Goal: Task Accomplishment & Management: Manage account settings

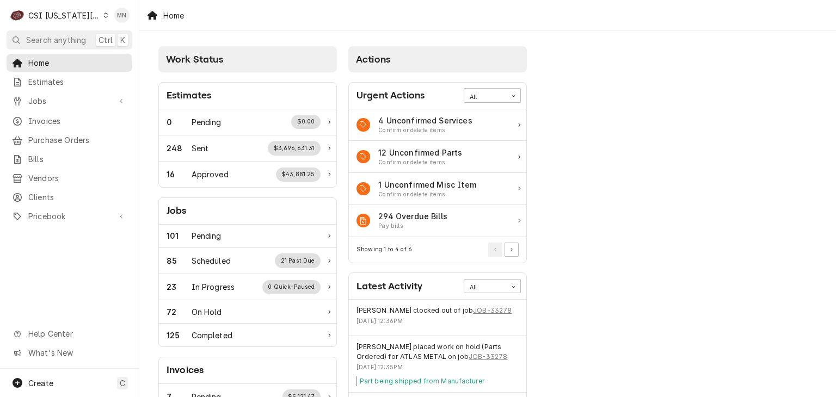
click at [103, 11] on div "Dynamic Content Wrapper" at bounding box center [105, 15] width 5 height 8
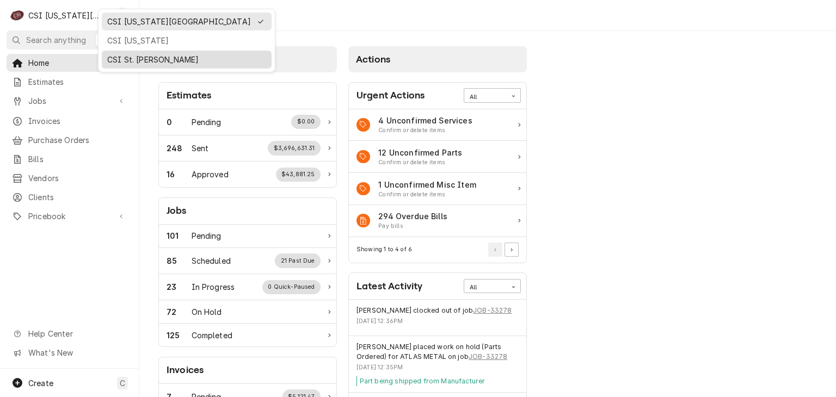
click at [128, 54] on div "CSI St. [PERSON_NAME]" at bounding box center [186, 59] width 159 height 11
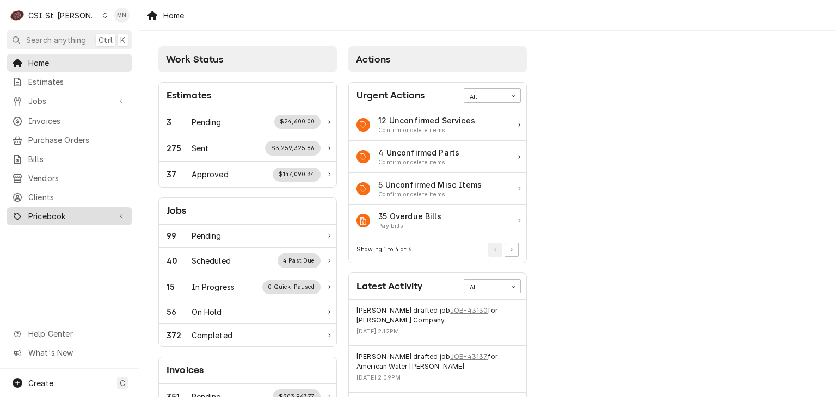
click at [46, 211] on span "Pricebook" at bounding box center [69, 216] width 82 height 11
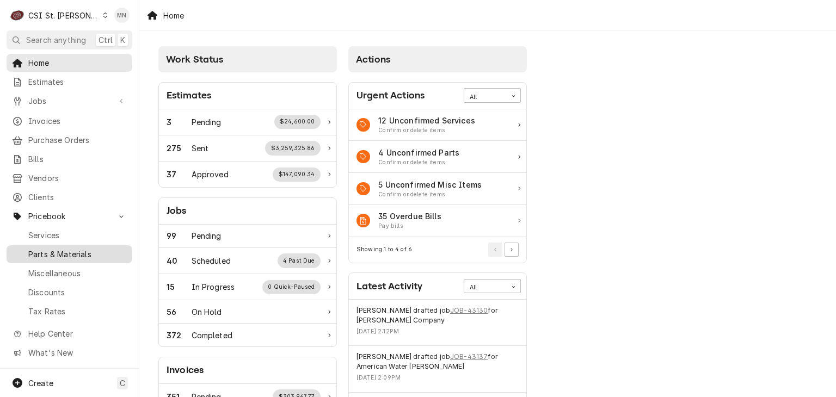
click at [64, 251] on span "Parts & Materials" at bounding box center [77, 254] width 99 height 11
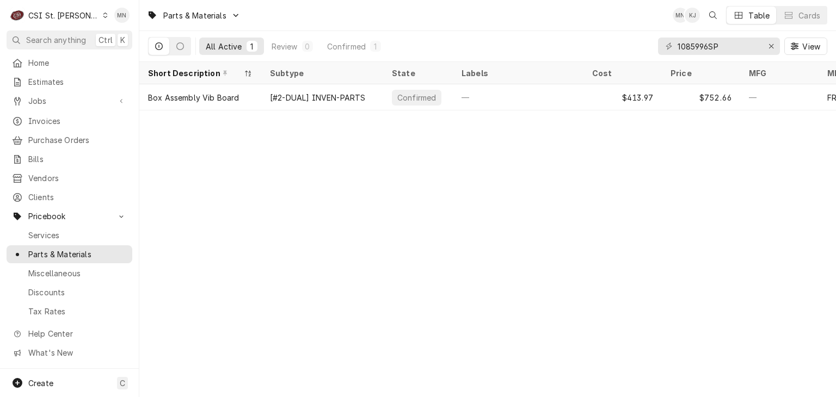
click at [608, 46] on div "All Active 1 Review 0 Confirmed 1 1085996SP View" at bounding box center [487, 46] width 679 height 30
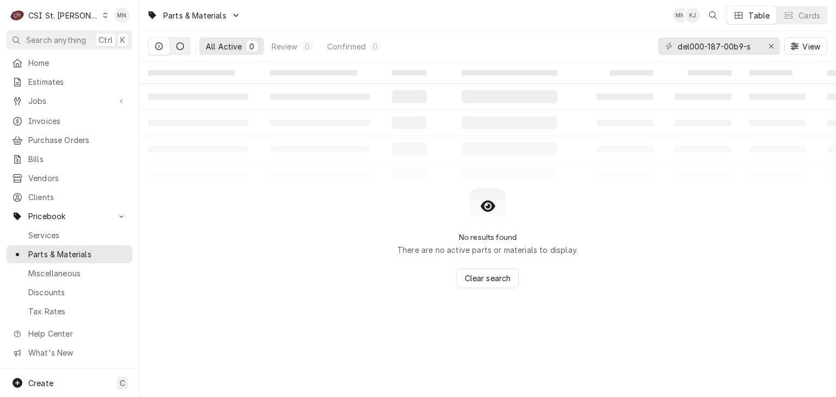
click at [183, 50] on button "Dynamic Content Wrapper" at bounding box center [180, 46] width 21 height 17
click at [688, 44] on input "del000-187-00b9-s" at bounding box center [719, 46] width 82 height 17
drag, startPoint x: 688, startPoint y: 44, endPoint x: 676, endPoint y: 47, distance: 12.3
click at [676, 47] on div "del000-187-00b9-s" at bounding box center [719, 46] width 122 height 17
type input "000-187-00b9-s"
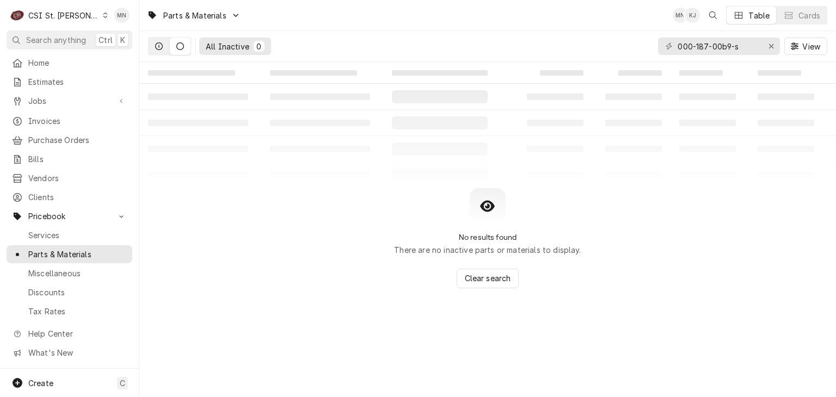
click at [163, 41] on button "Dynamic Content Wrapper" at bounding box center [159, 46] width 21 height 17
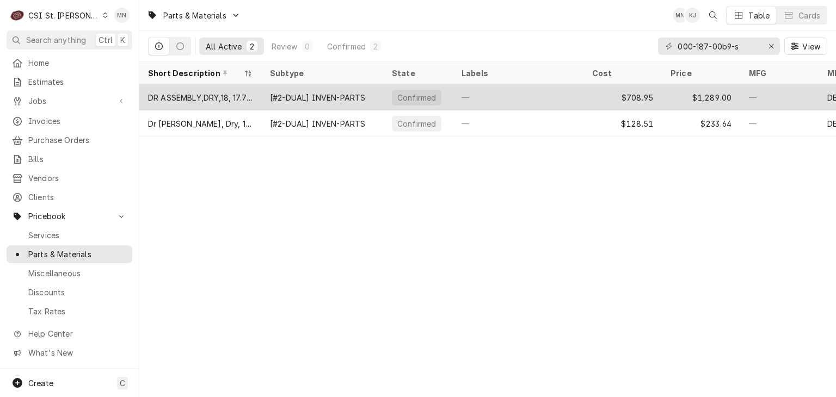
click at [552, 97] on div "—" at bounding box center [518, 97] width 131 height 26
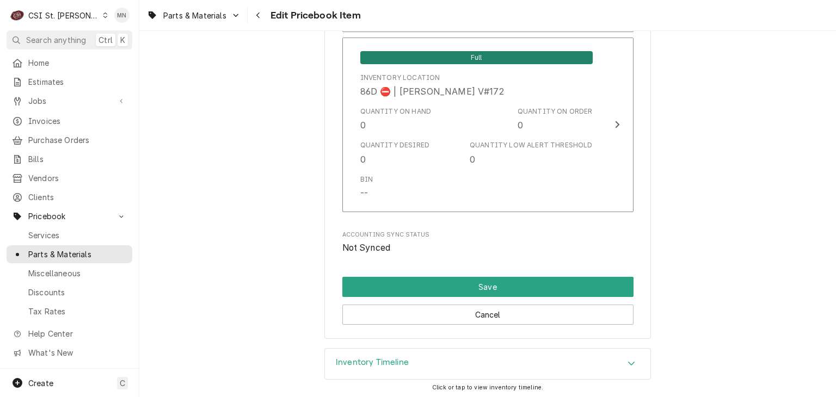
scroll to position [9486, 0]
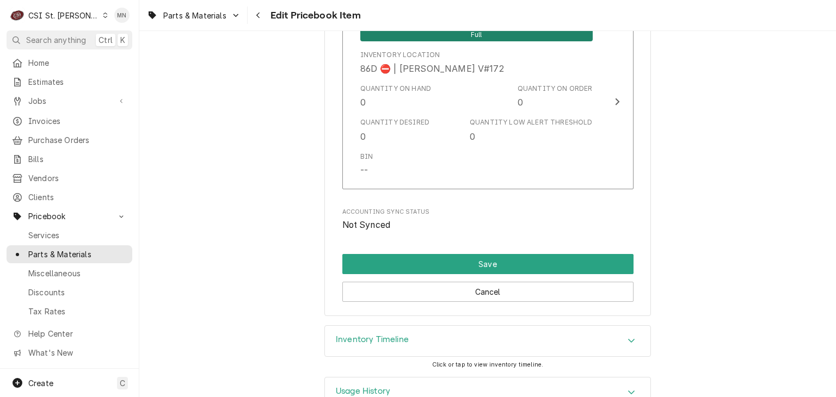
click at [456, 326] on div "Inventory Timeline" at bounding box center [488, 341] width 326 height 30
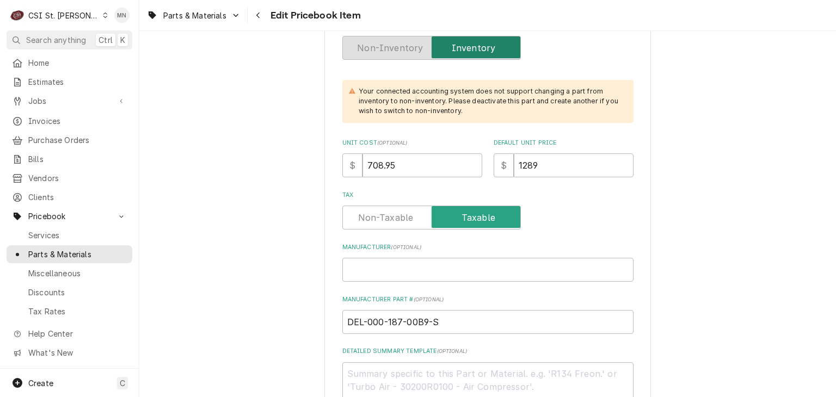
scroll to position [0, 0]
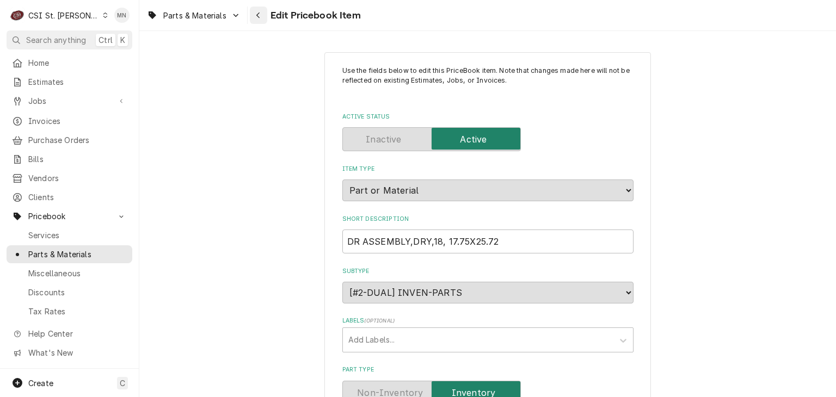
click at [253, 13] on button "Navigate back" at bounding box center [258, 15] width 17 height 17
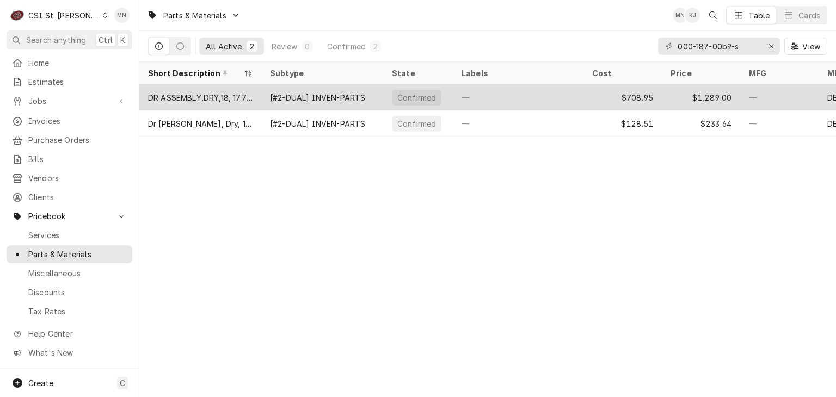
click at [348, 97] on div "[#2-DUAL] INVEN-PARTS" at bounding box center [317, 97] width 95 height 11
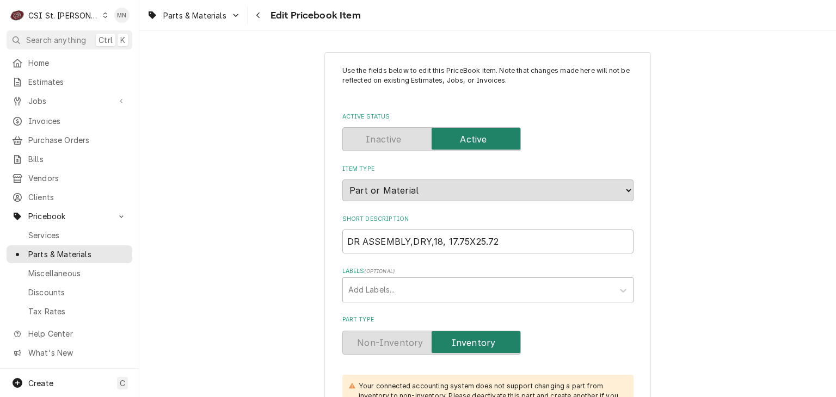
type textarea "x"
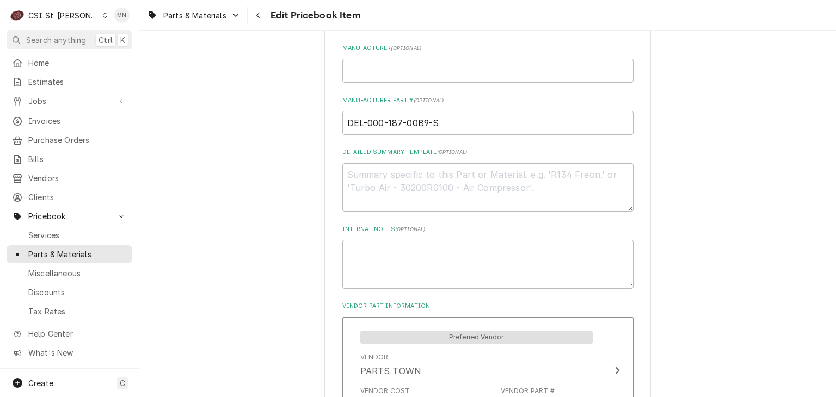
scroll to position [708, 0]
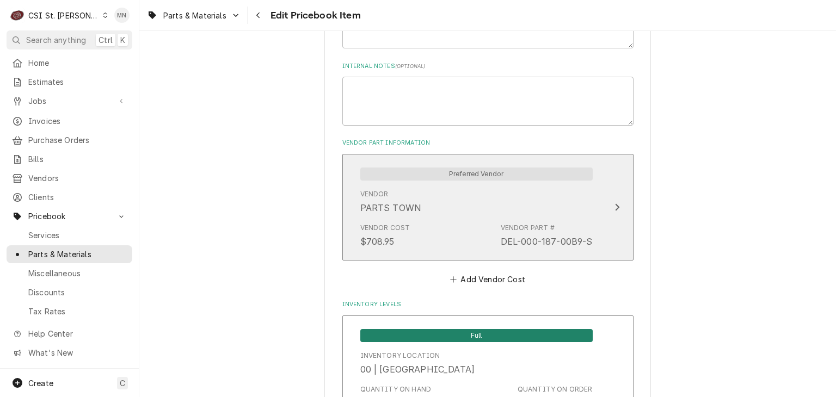
click at [588, 209] on div "Vendor PARTS TOWN" at bounding box center [476, 202] width 232 height 34
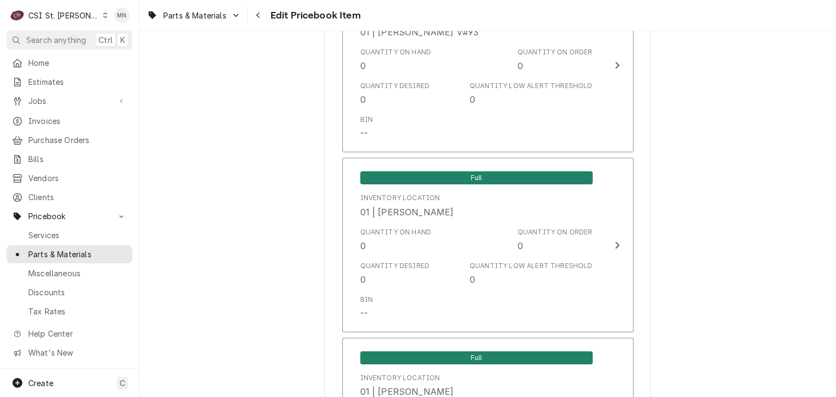
scroll to position [1361, 0]
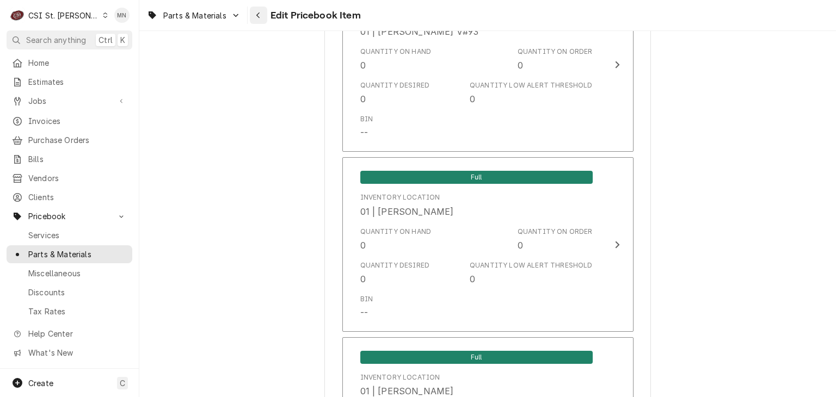
click at [253, 18] on div "Navigate back" at bounding box center [258, 15] width 11 height 11
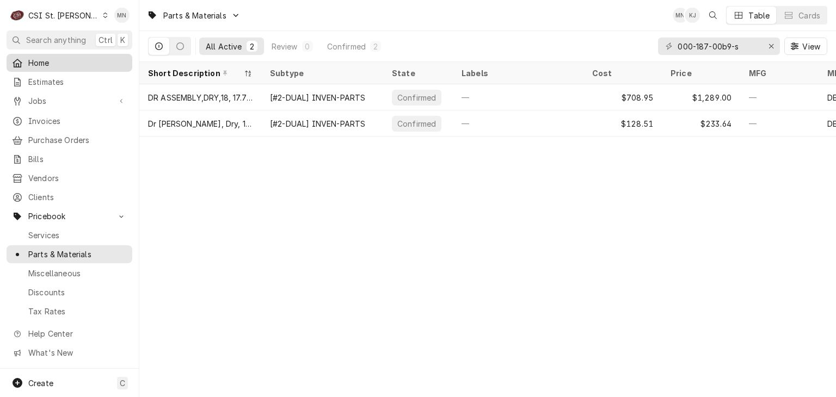
click at [41, 65] on span "Home" at bounding box center [77, 62] width 99 height 11
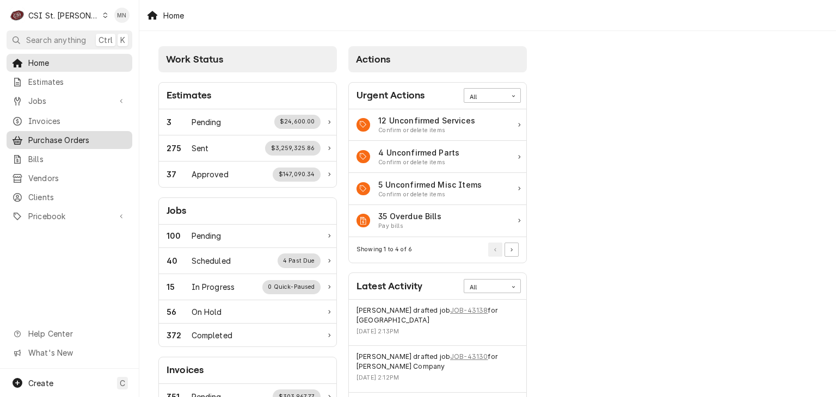
click at [62, 142] on div "Purchase Orders" at bounding box center [69, 140] width 121 height 14
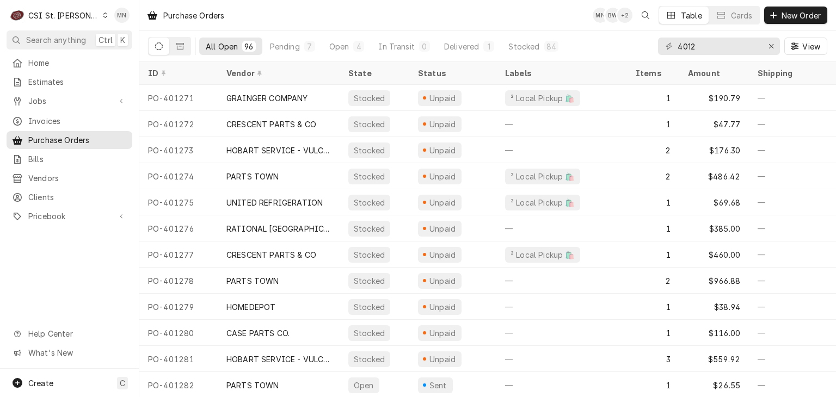
scroll to position [1784, 0]
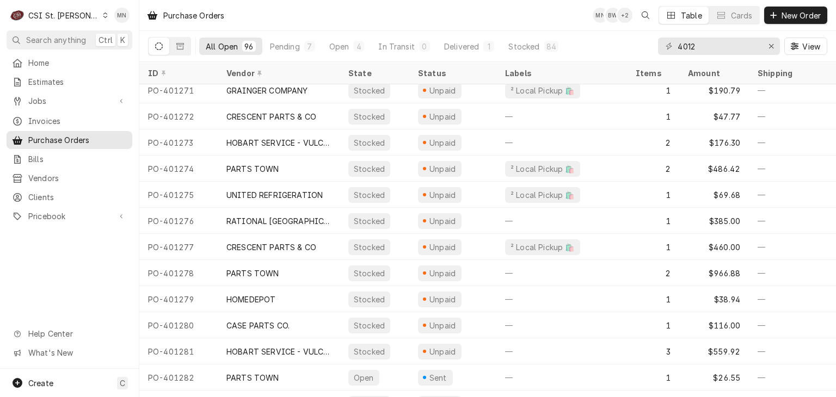
click at [703, 48] on input "4012" at bounding box center [719, 46] width 82 height 17
type input "401201"
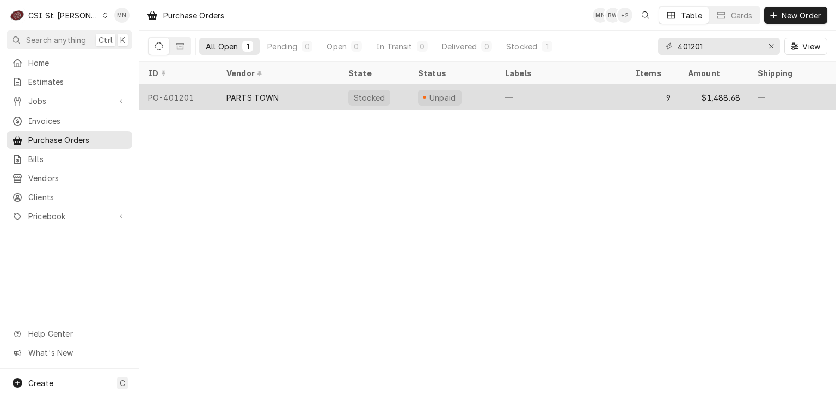
click at [232, 97] on div "PARTS TOWN" at bounding box center [252, 97] width 53 height 11
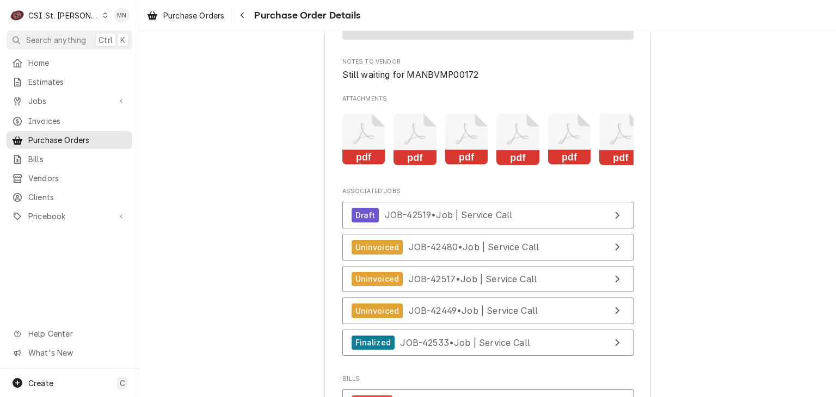
scroll to position [3103, 0]
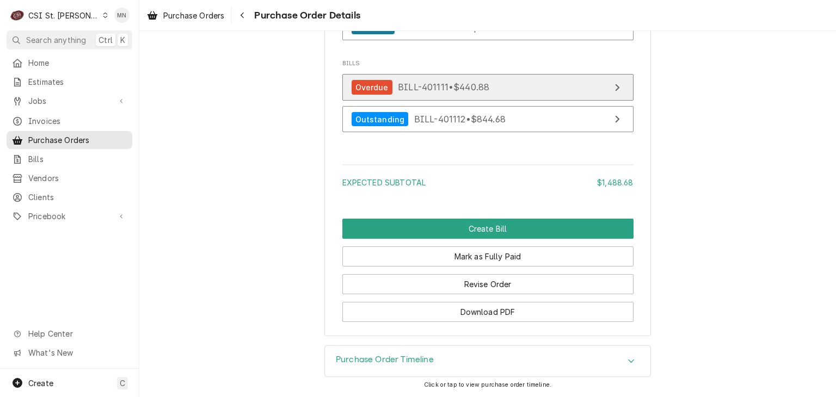
click at [479, 93] on span "BILL-401111 • $440.88" at bounding box center [443, 87] width 91 height 11
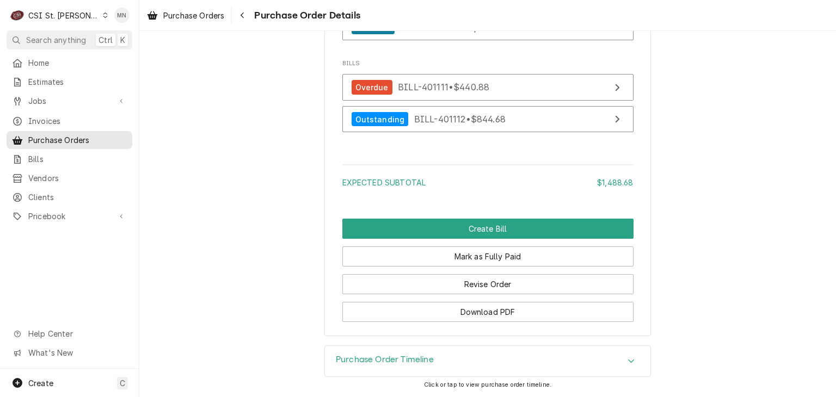
drag, startPoint x: 714, startPoint y: 141, endPoint x: 705, endPoint y: 118, distance: 24.7
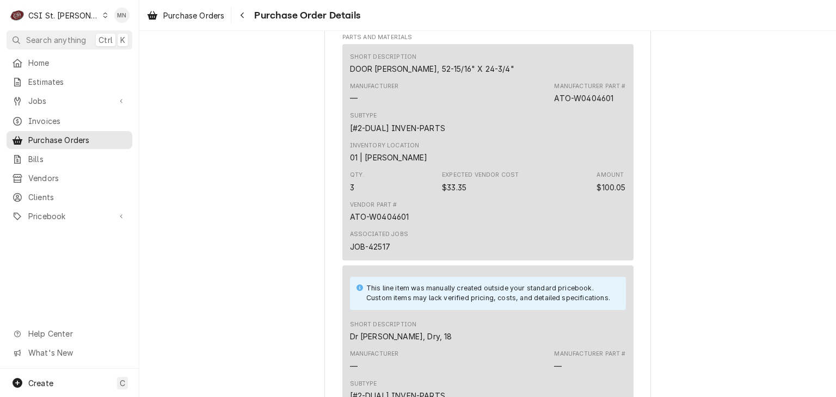
scroll to position [599, 0]
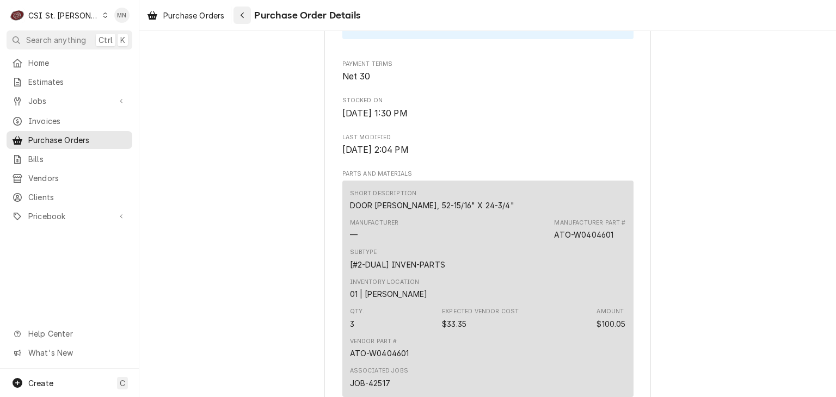
click at [249, 16] on button "Navigate back" at bounding box center [242, 15] width 17 height 17
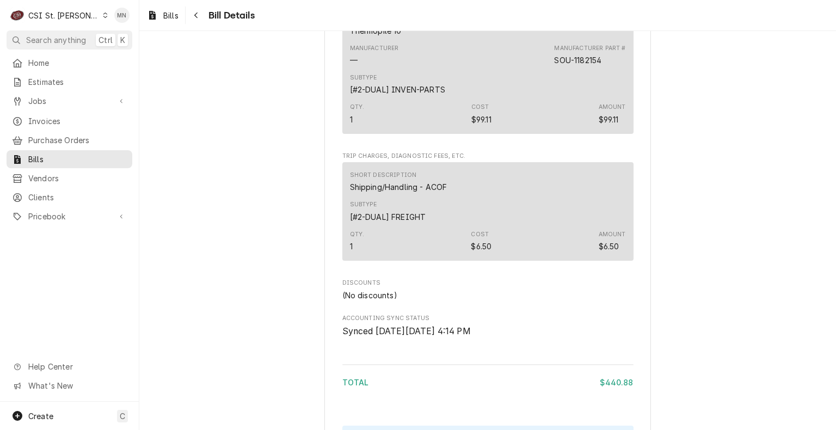
scroll to position [1307, 0]
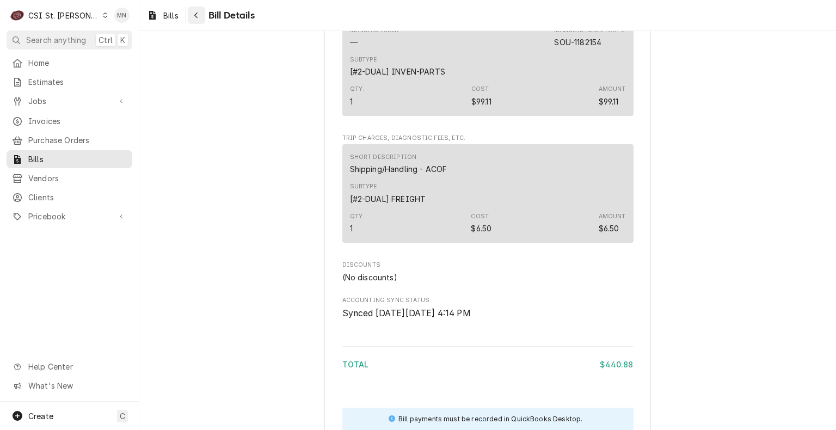
click at [198, 17] on icon "Navigate back" at bounding box center [196, 15] width 5 height 8
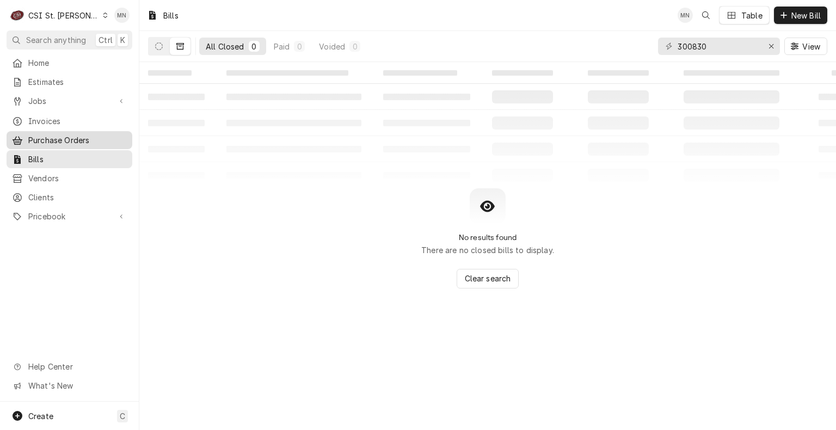
click at [61, 134] on span "Purchase Orders" at bounding box center [77, 139] width 99 height 11
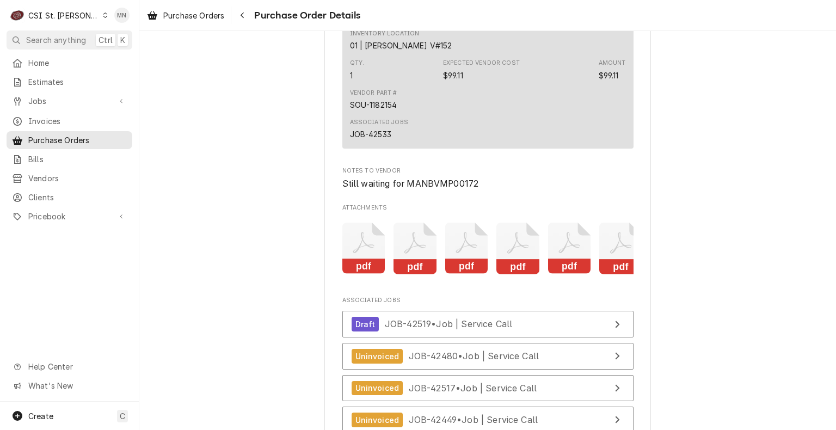
scroll to position [2940, 0]
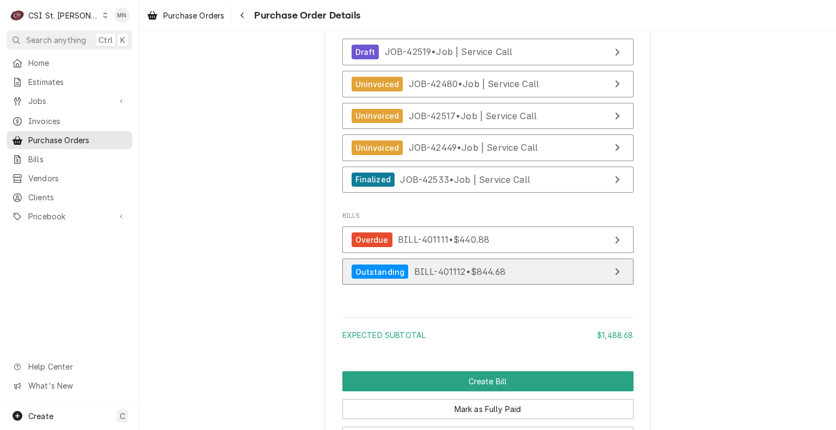
click at [463, 277] on span "BILL-401112 • $844.68" at bounding box center [459, 271] width 91 height 11
click at [245, 15] on icon "Navigate back" at bounding box center [242, 15] width 5 height 8
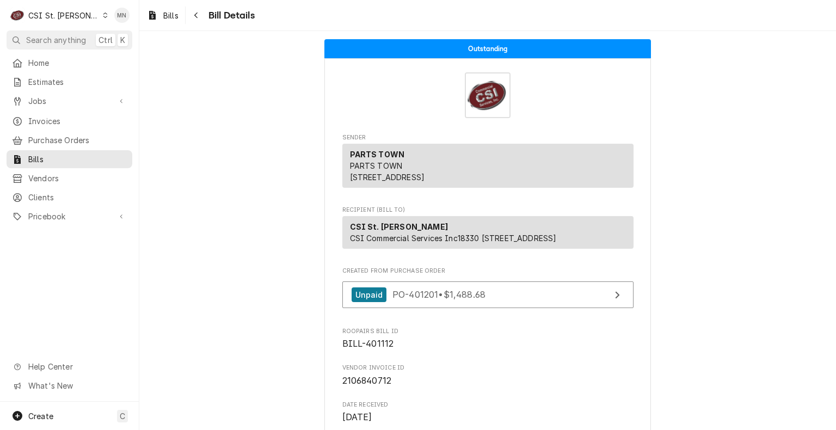
scroll to position [599, 0]
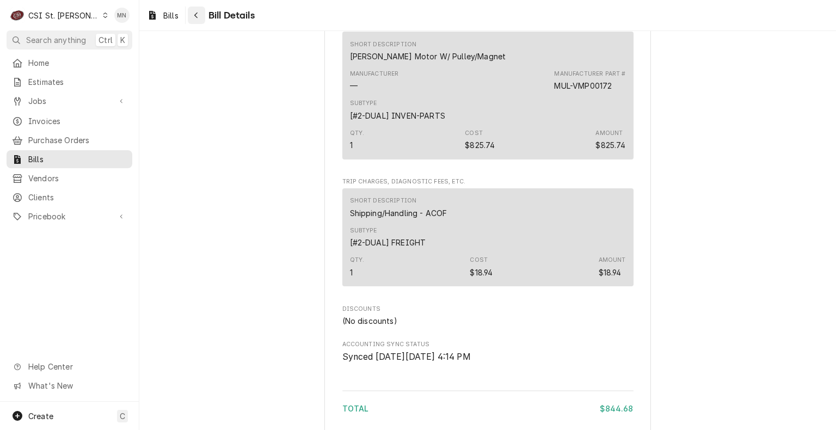
click at [198, 11] on icon "Navigate back" at bounding box center [196, 15] width 5 height 8
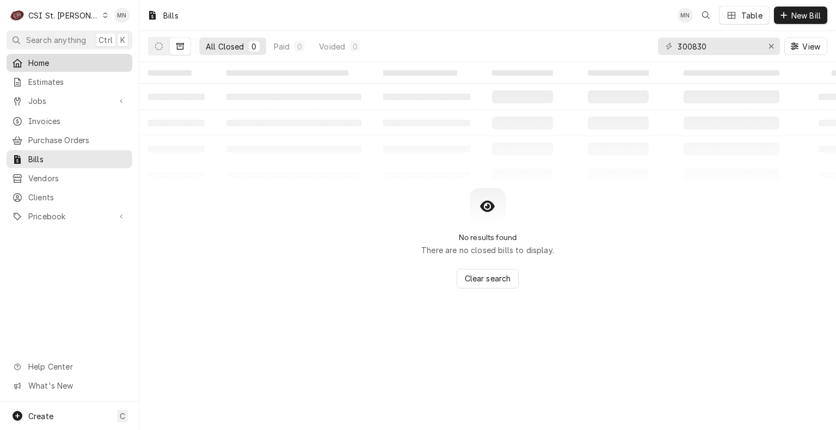
click at [48, 64] on span "Home" at bounding box center [77, 62] width 99 height 11
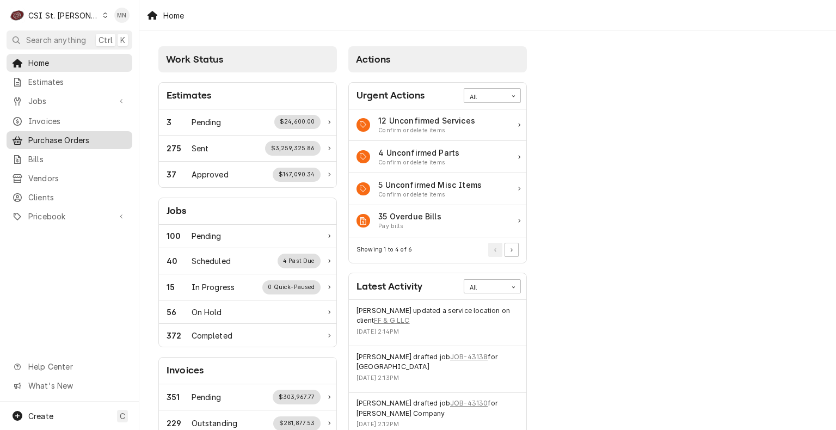
click at [65, 140] on span "Purchase Orders" at bounding box center [77, 139] width 99 height 11
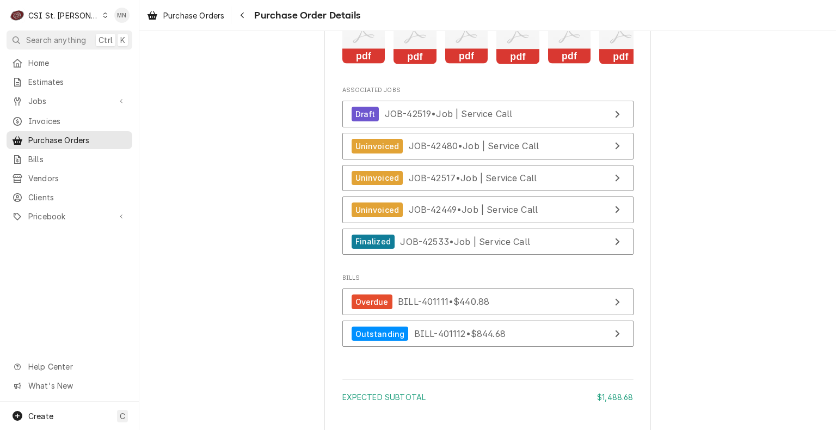
scroll to position [2886, 0]
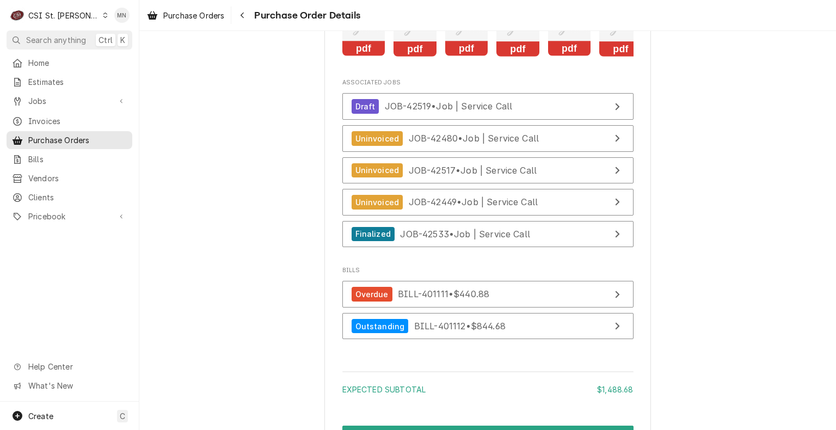
click at [244, 14] on icon "Navigate back" at bounding box center [242, 16] width 3 height 6
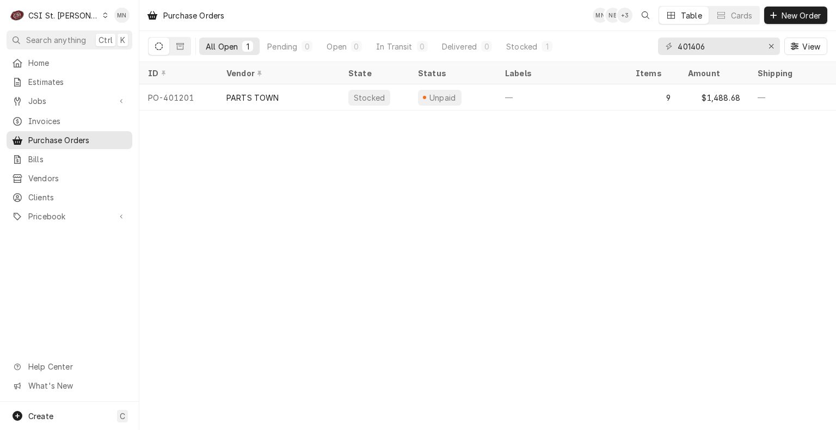
type input "401406"
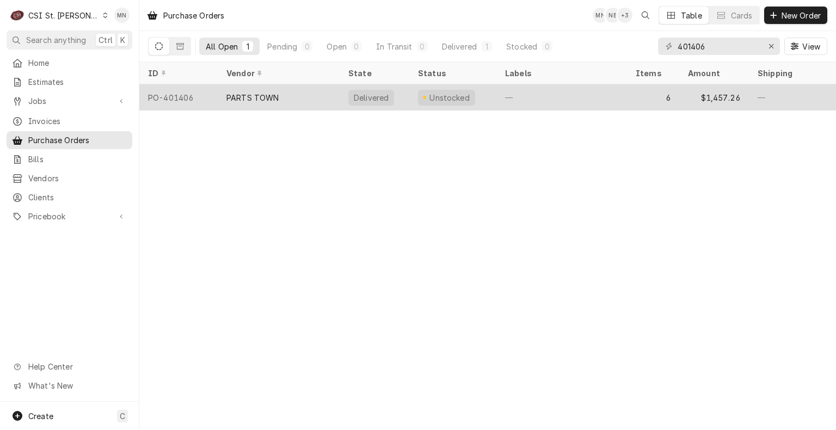
click at [254, 101] on div "PARTS TOWN" at bounding box center [252, 97] width 53 height 11
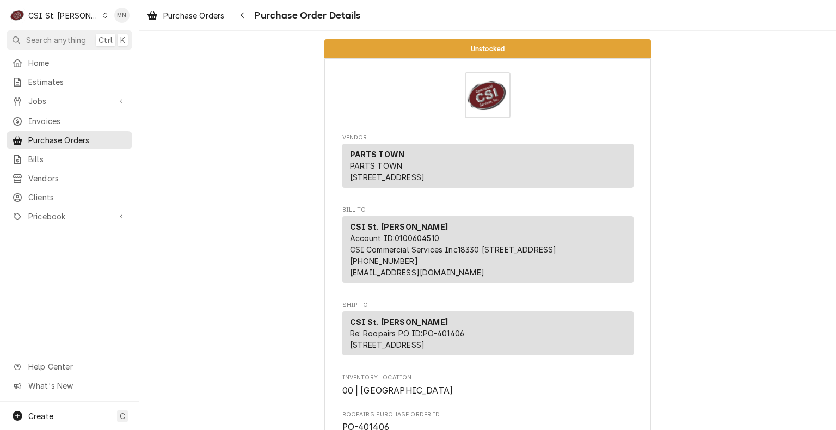
click at [244, 16] on icon "Navigate back" at bounding box center [242, 15] width 5 height 8
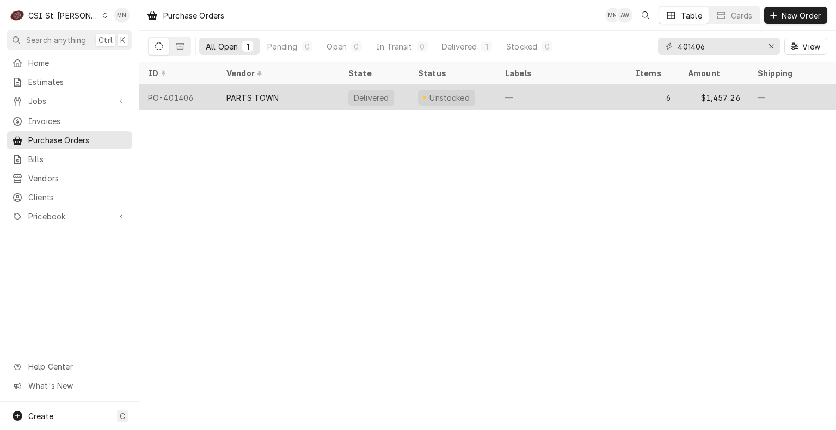
click at [249, 99] on div "PARTS TOWN" at bounding box center [252, 97] width 53 height 11
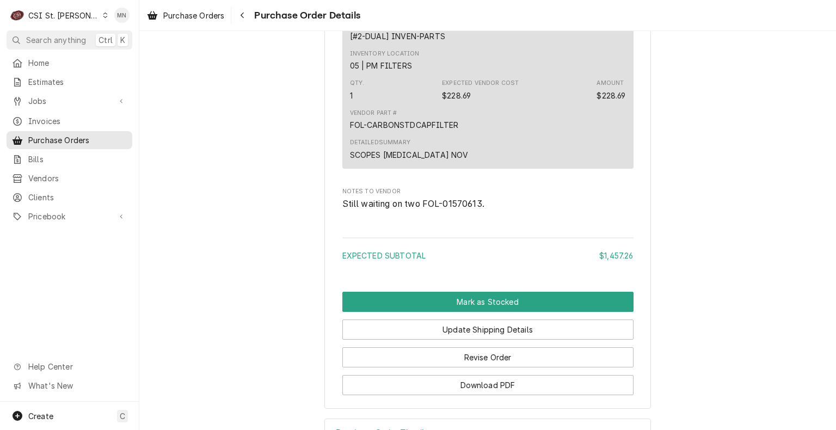
scroll to position [1960, 0]
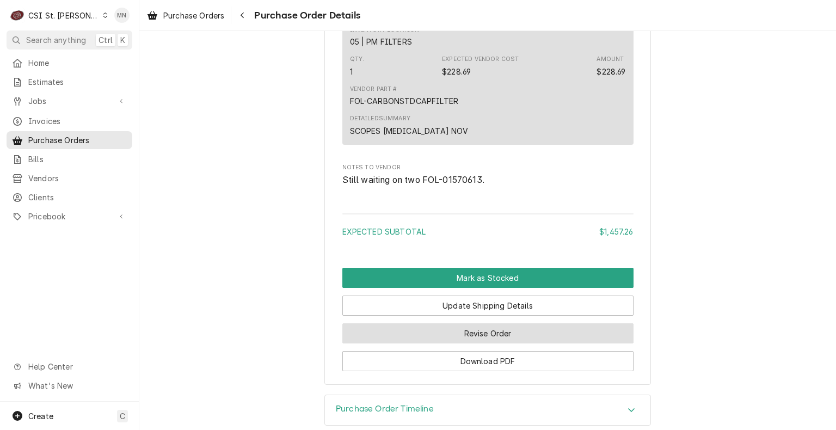
click at [477, 344] on button "Revise Order" at bounding box center [487, 333] width 291 height 20
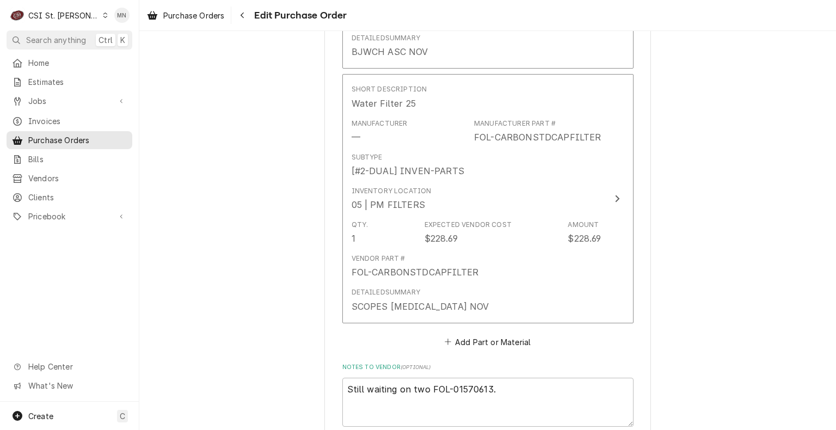
scroll to position [1960, 0]
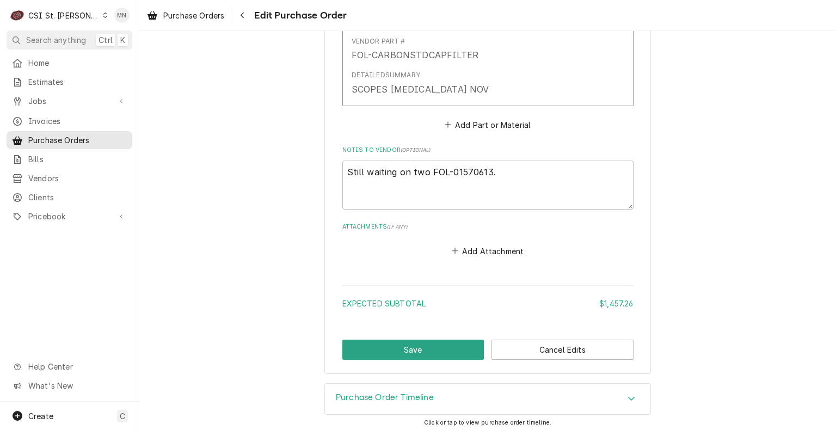
click at [471, 248] on button "Add Attachment" at bounding box center [488, 250] width 76 height 15
type textarea "x"
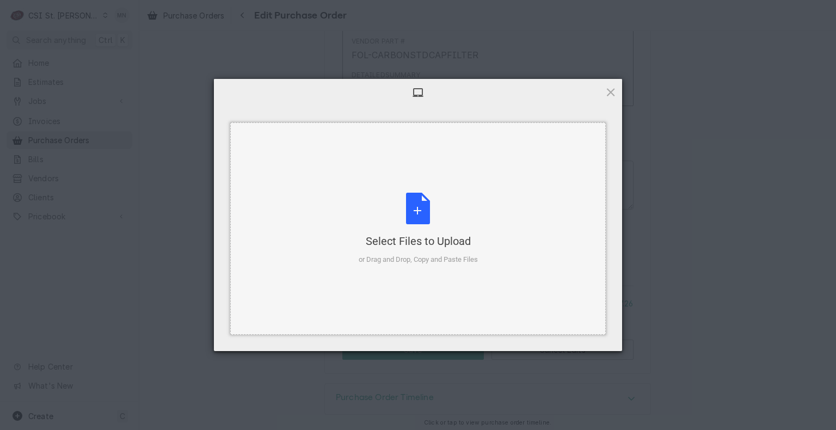
click at [438, 228] on div "Select Files to Upload or Drag and Drop, Copy and Paste Files" at bounding box center [418, 229] width 119 height 72
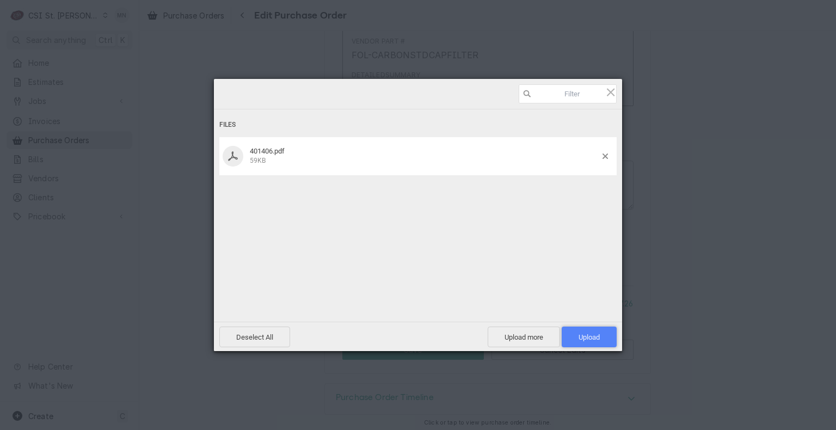
click at [586, 334] on span "Upload 1" at bounding box center [589, 337] width 21 height 8
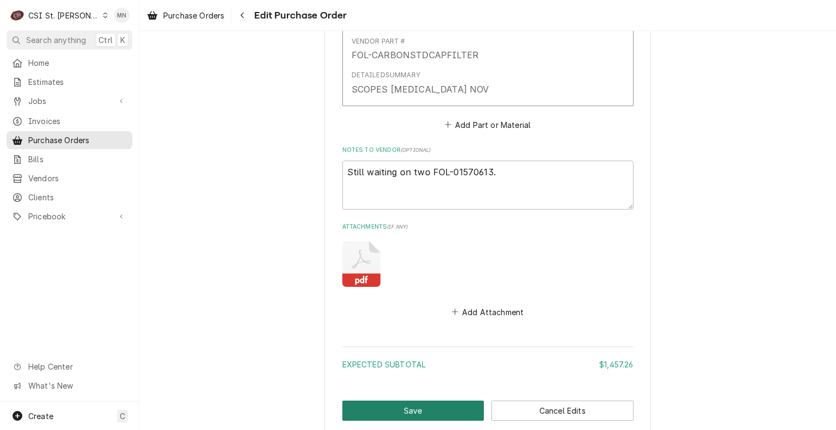
click at [408, 412] on button "Save" at bounding box center [413, 411] width 142 height 20
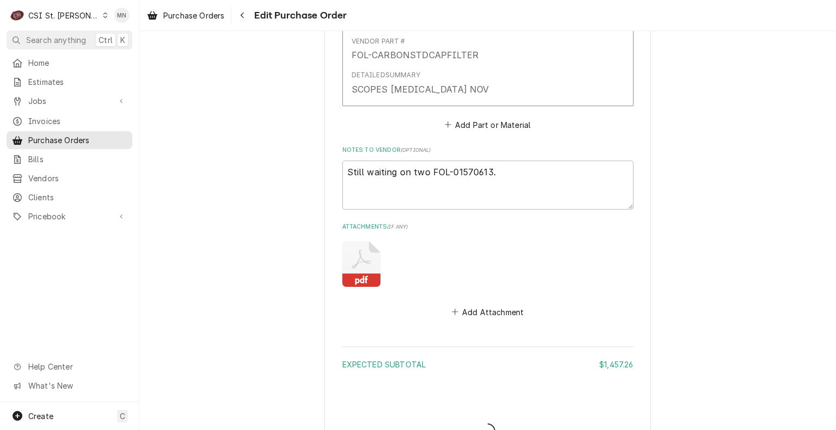
type textarea "x"
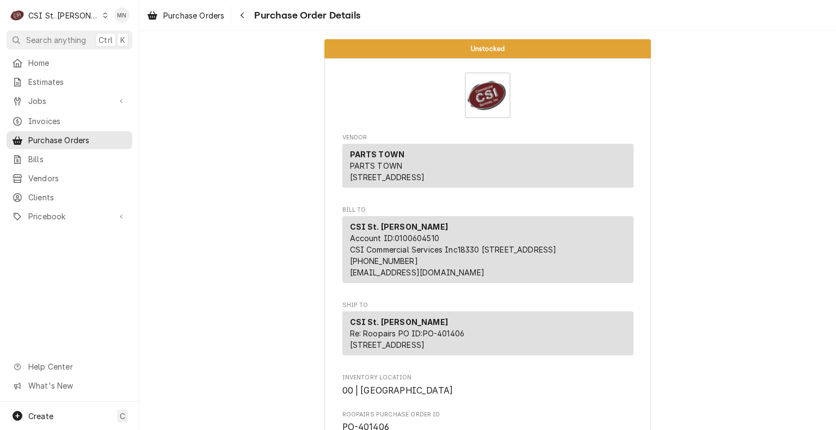
drag, startPoint x: 717, startPoint y: 119, endPoint x: 716, endPoint y: 93, distance: 26.1
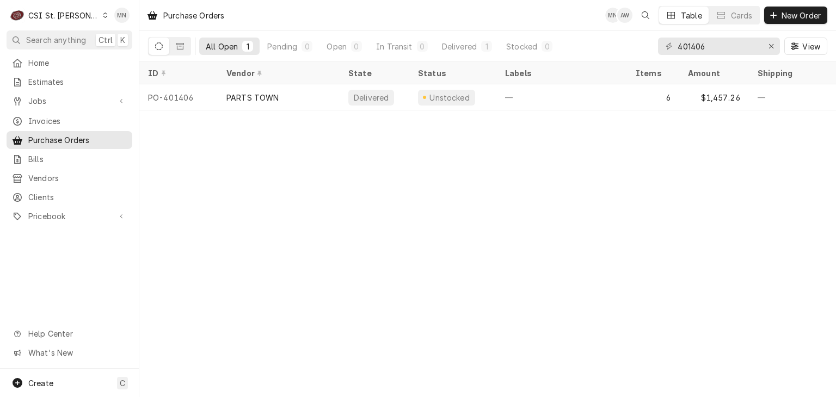
click at [314, 96] on div "PARTS TOWN" at bounding box center [279, 97] width 122 height 26
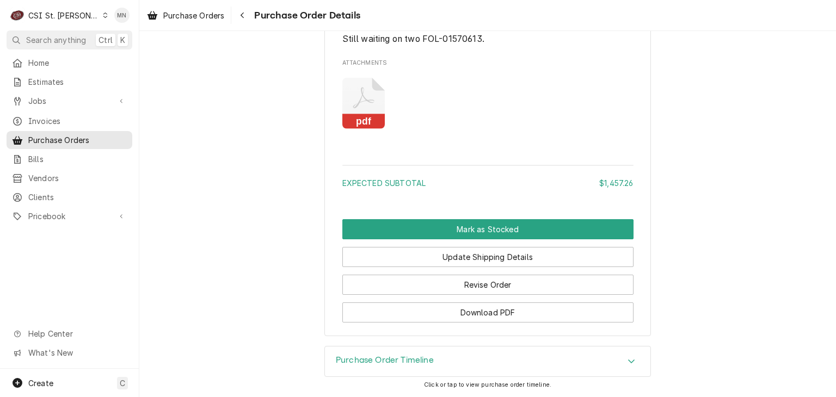
scroll to position [2134, 0]
click at [247, 19] on div "Navigate back" at bounding box center [242, 15] width 11 height 11
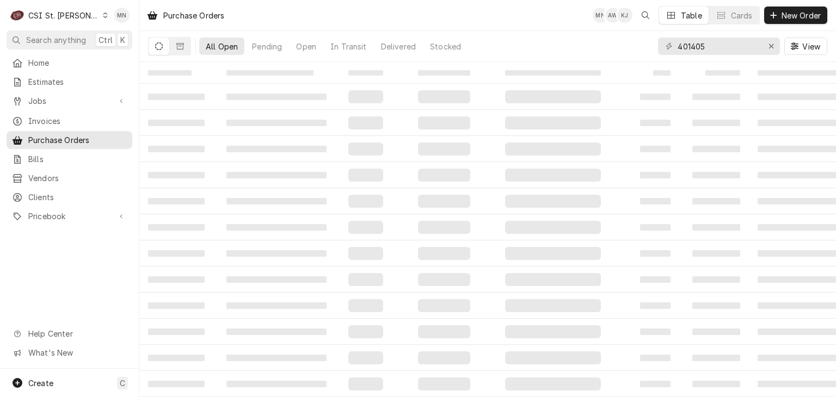
type input "401405"
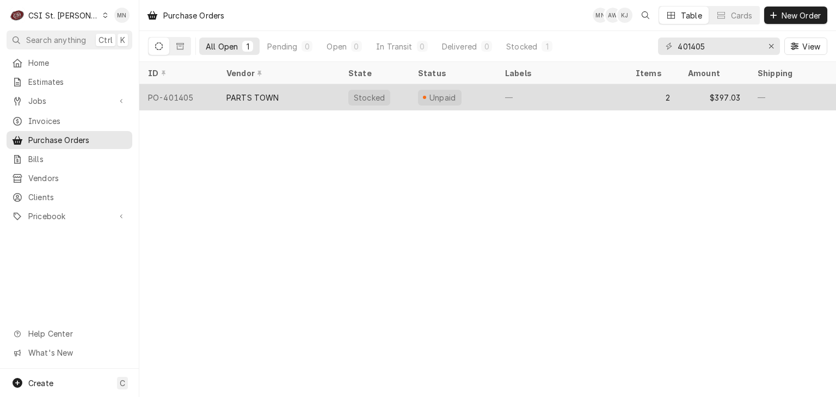
click at [293, 102] on div "PARTS TOWN" at bounding box center [279, 97] width 122 height 26
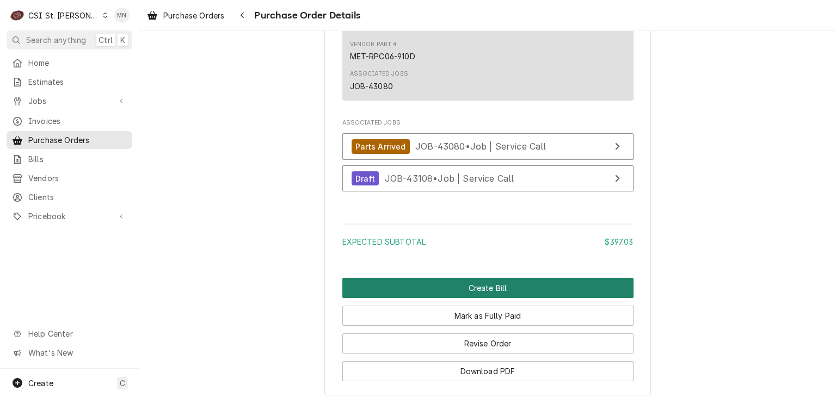
scroll to position [1209, 0]
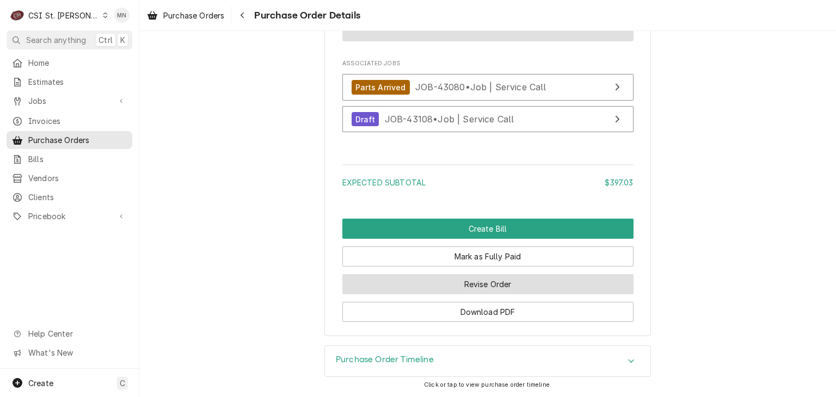
click at [497, 287] on button "Revise Order" at bounding box center [487, 284] width 291 height 20
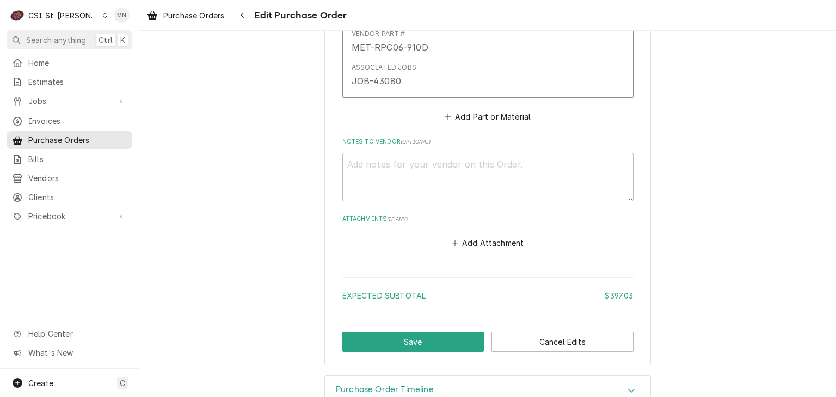
scroll to position [976, 0]
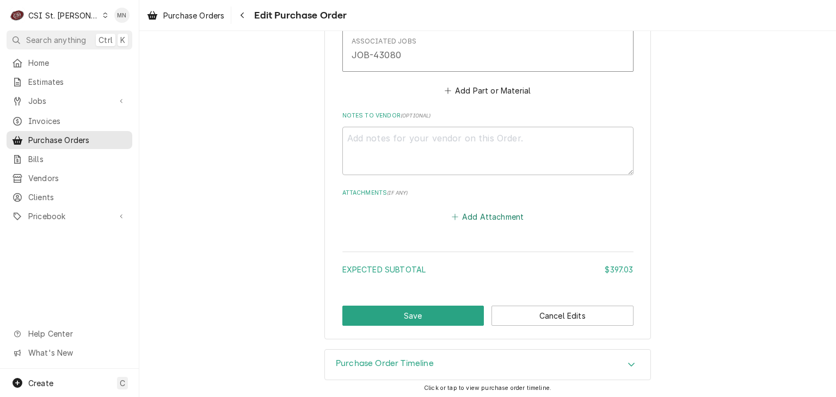
click at [489, 212] on button "Add Attachment" at bounding box center [488, 217] width 76 height 15
type textarea "x"
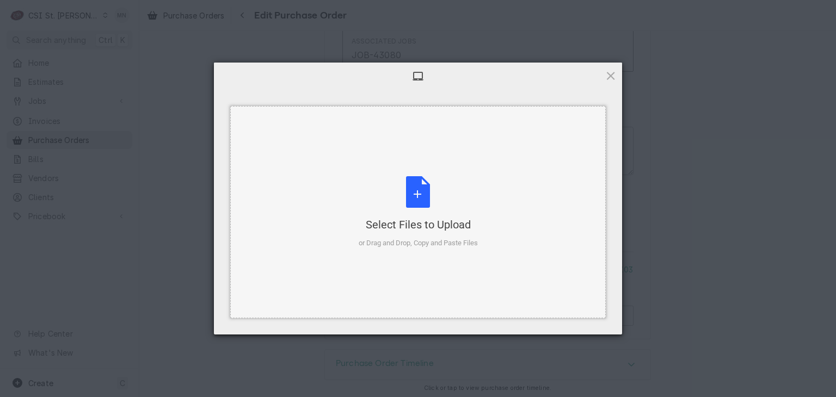
click at [406, 199] on div "Select Files to Upload or Drag and Drop, Copy and Paste Files" at bounding box center [418, 212] width 119 height 72
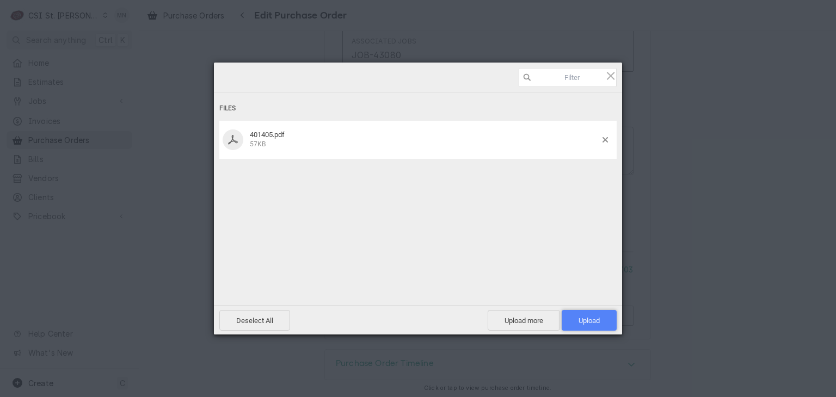
click at [595, 317] on span "Upload 1" at bounding box center [589, 321] width 21 height 8
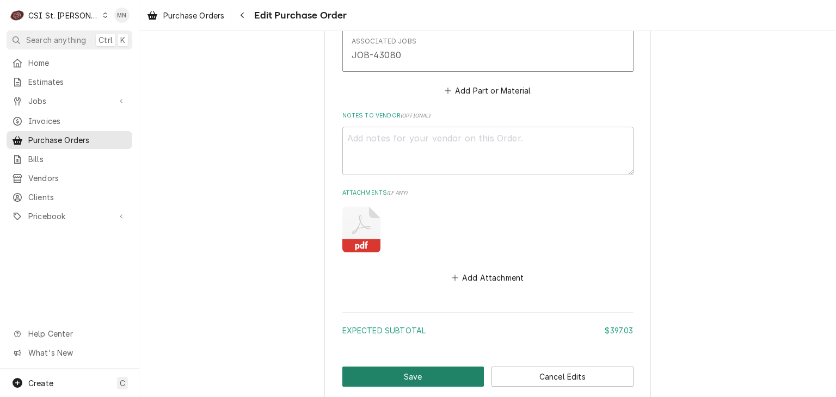
click at [443, 367] on button "Save" at bounding box center [413, 377] width 142 height 20
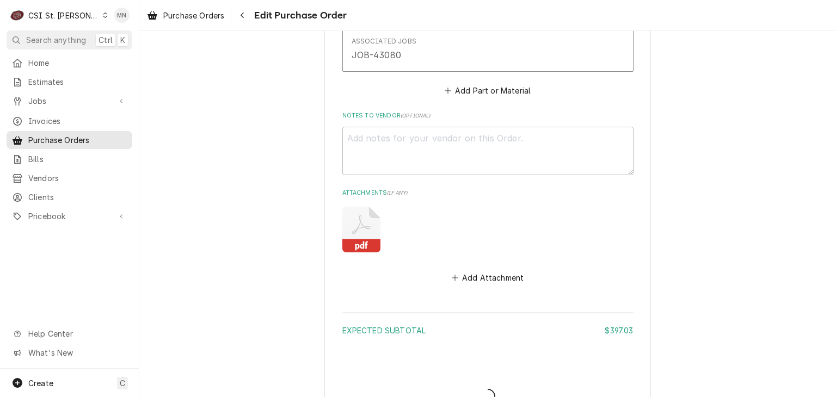
type textarea "x"
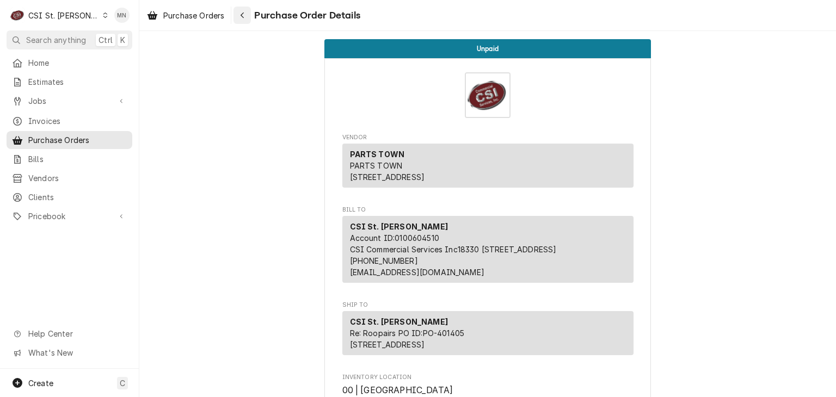
click at [246, 16] on div "Navigate back" at bounding box center [242, 15] width 11 height 11
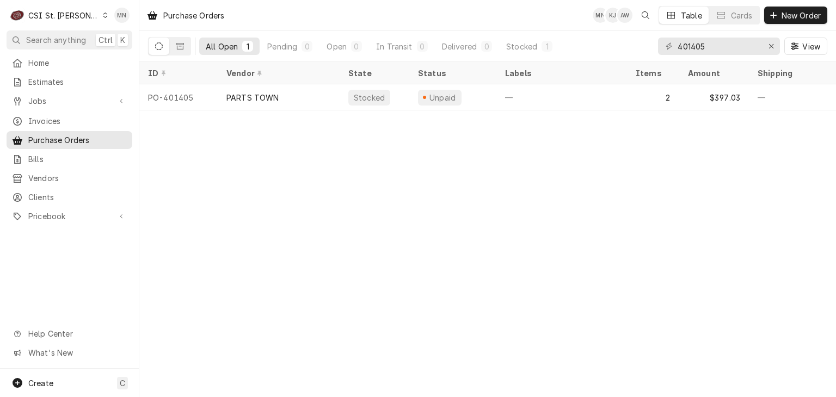
click at [77, 14] on div "C CSI St. Louis" at bounding box center [59, 15] width 105 height 22
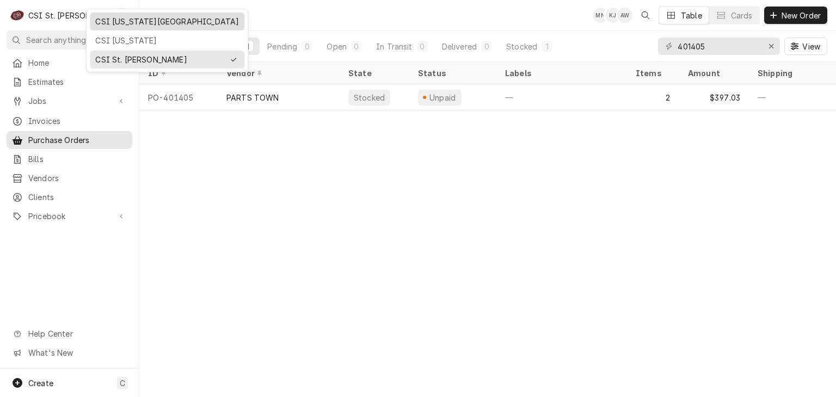
click at [102, 22] on div "CSI [US_STATE][GEOGRAPHIC_DATA]" at bounding box center [167, 21] width 144 height 11
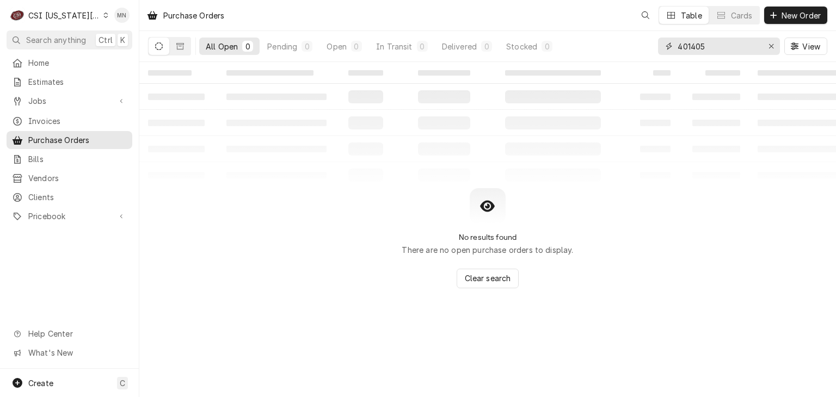
drag, startPoint x: 646, startPoint y: 49, endPoint x: 614, endPoint y: 48, distance: 31.6
click at [635, 49] on div "All Open 0 Pending 0 Open 0 In Transit 0 Delivered 0 Stocked 0 401405 View" at bounding box center [487, 46] width 679 height 30
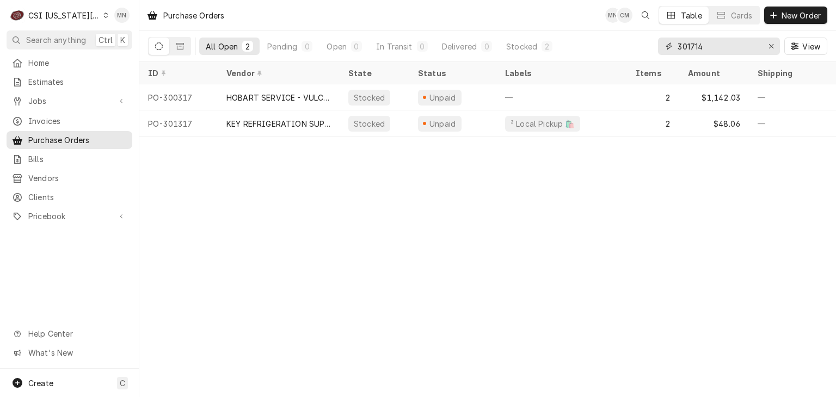
type input "301714"
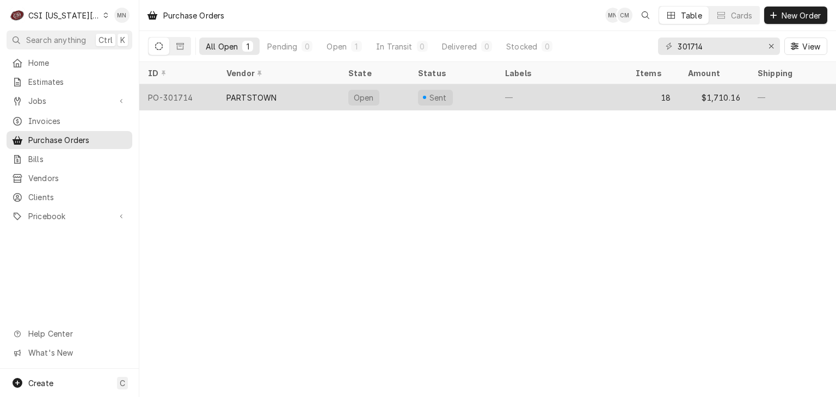
click at [272, 101] on div "PARTSTOWN" at bounding box center [279, 97] width 122 height 26
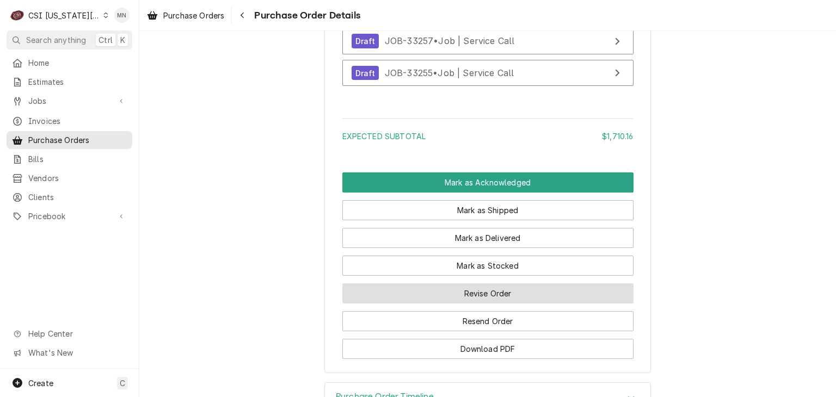
scroll to position [4846, 0]
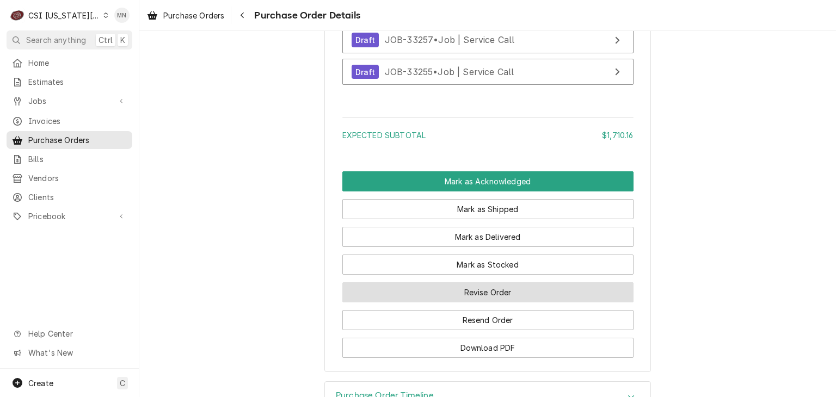
click at [489, 303] on button "Revise Order" at bounding box center [487, 293] width 291 height 20
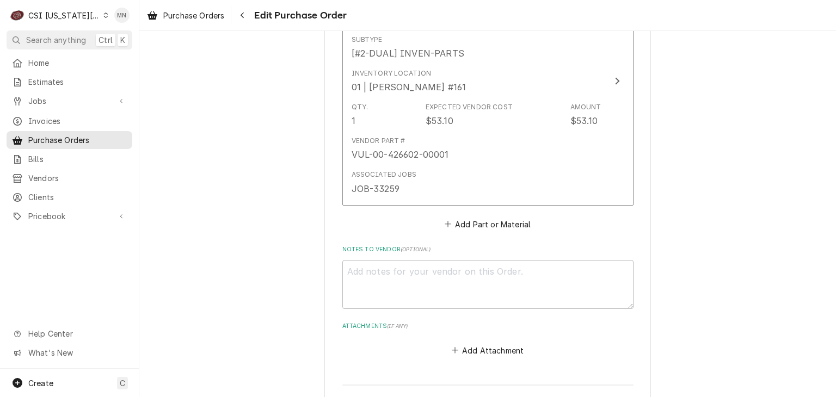
scroll to position [4976, 0]
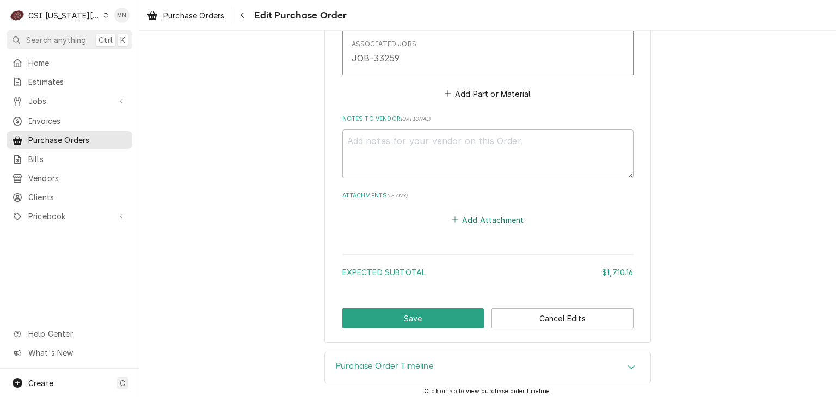
click at [493, 218] on button "Add Attachment" at bounding box center [488, 219] width 76 height 15
type textarea "x"
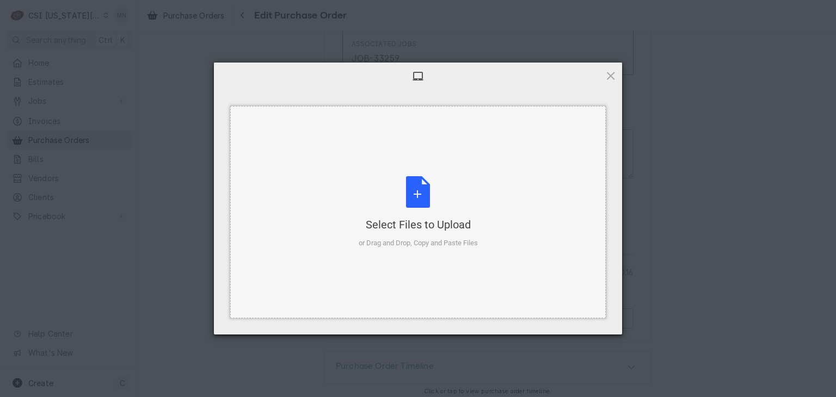
click at [418, 198] on div "Select Files to Upload or Drag and Drop, Copy and Paste Files" at bounding box center [418, 212] width 119 height 72
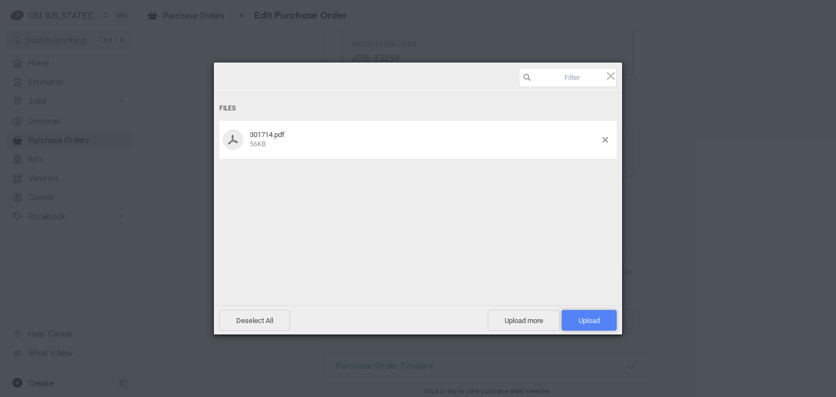
click at [605, 321] on span "Upload 1" at bounding box center [589, 320] width 55 height 21
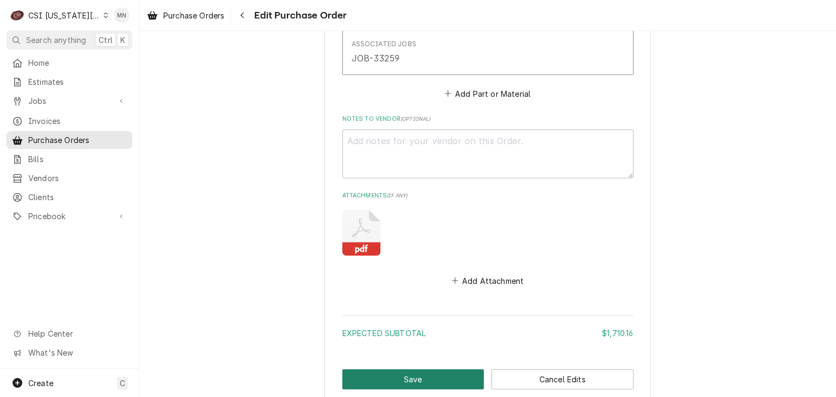
click at [417, 370] on button "Save" at bounding box center [413, 380] width 142 height 20
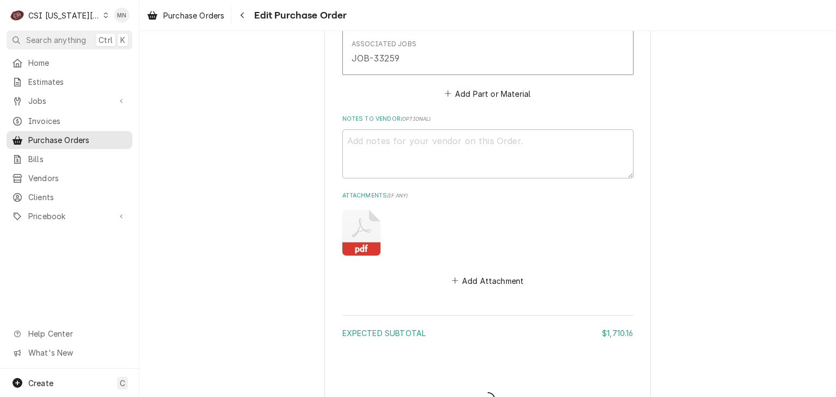
type textarea "x"
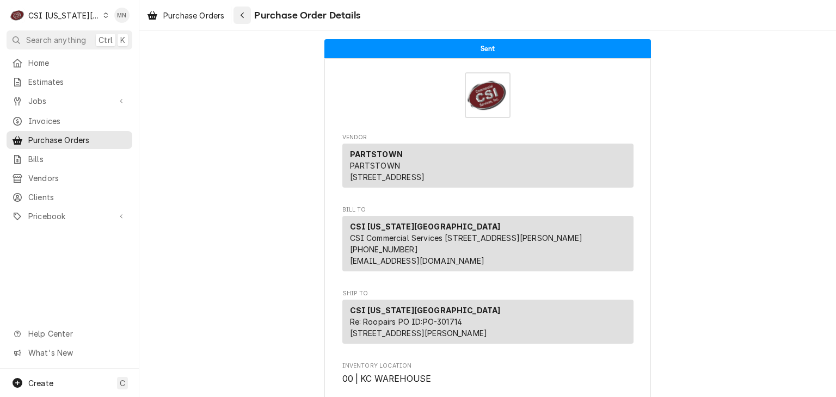
click at [248, 18] on div "Navigate back" at bounding box center [242, 15] width 11 height 11
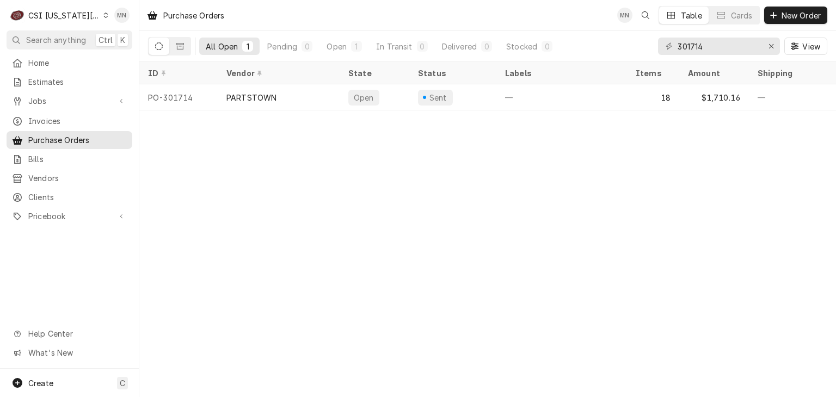
click at [73, 15] on div "CSI [US_STATE][GEOGRAPHIC_DATA]" at bounding box center [64, 15] width 72 height 11
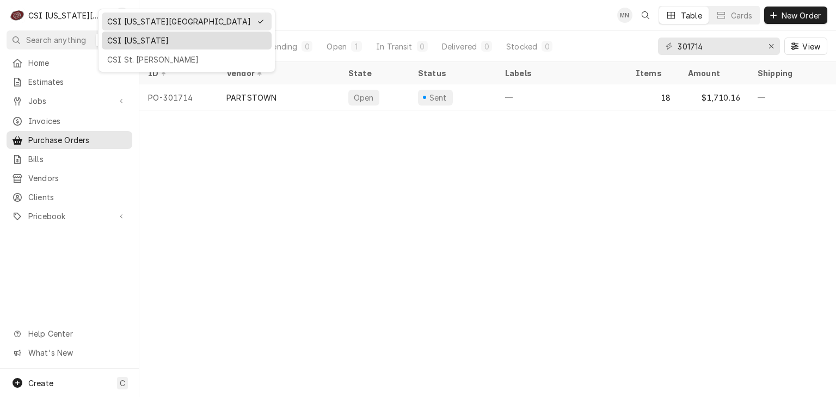
click at [120, 40] on div "CSI [US_STATE]" at bounding box center [186, 40] width 159 height 11
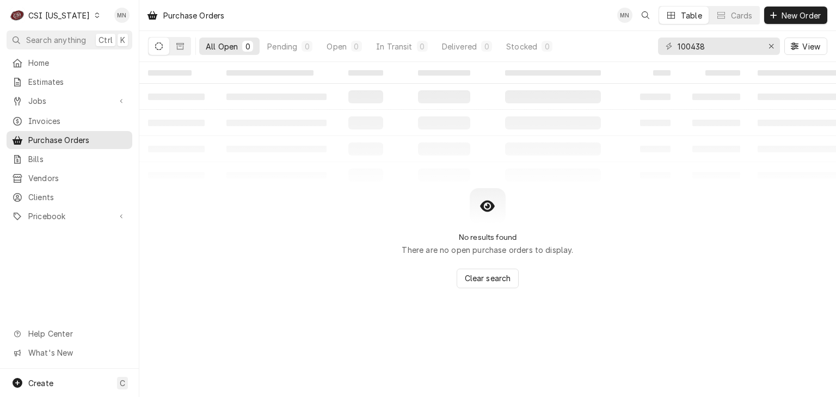
type input "100438"
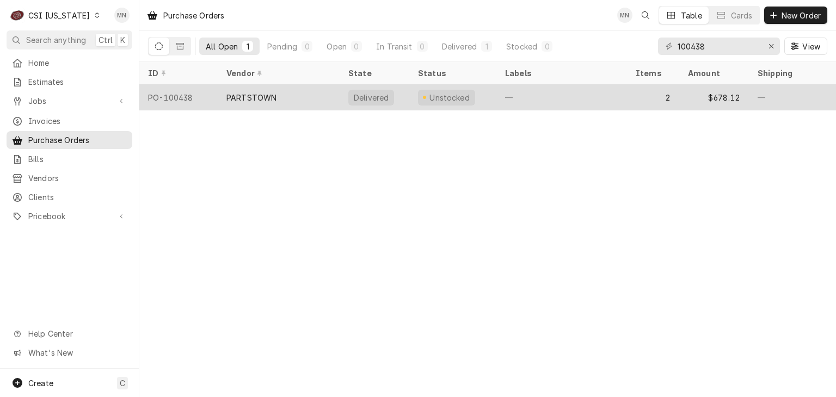
click at [253, 102] on div "PARTSTOWN" at bounding box center [279, 97] width 122 height 26
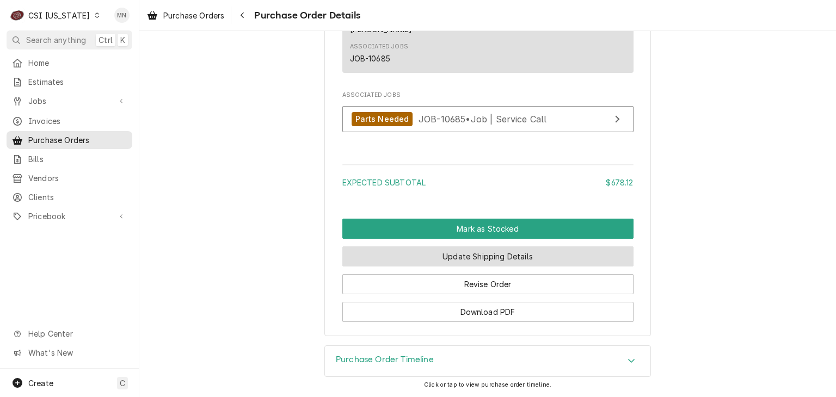
scroll to position [1208, 0]
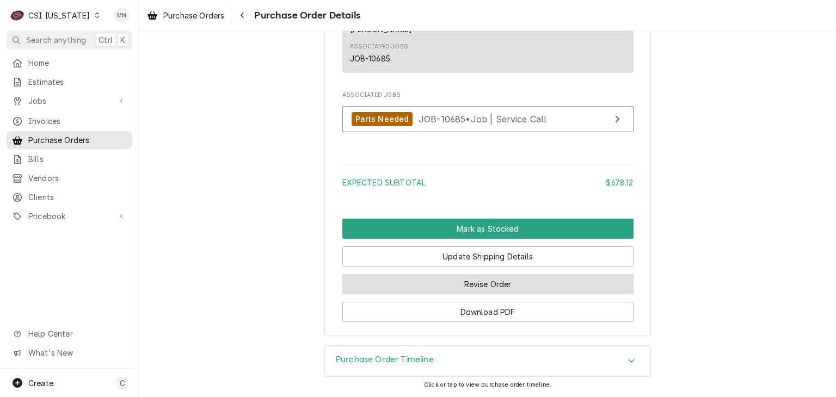
click at [498, 285] on button "Revise Order" at bounding box center [487, 284] width 291 height 20
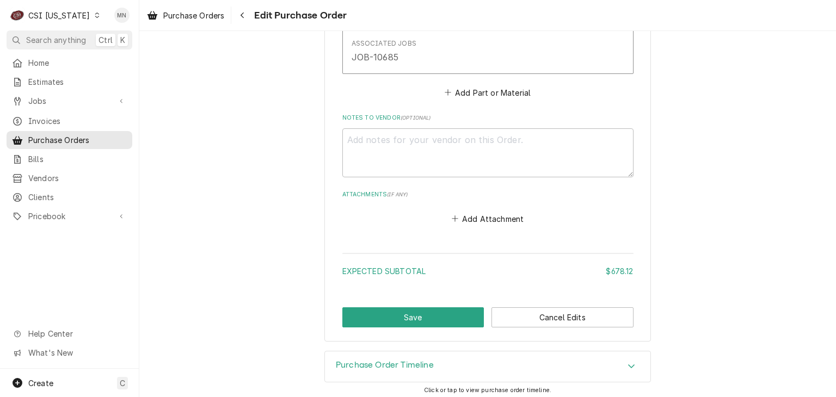
scroll to position [985, 0]
click at [484, 216] on button "Add Attachment" at bounding box center [488, 217] width 76 height 15
type textarea "x"
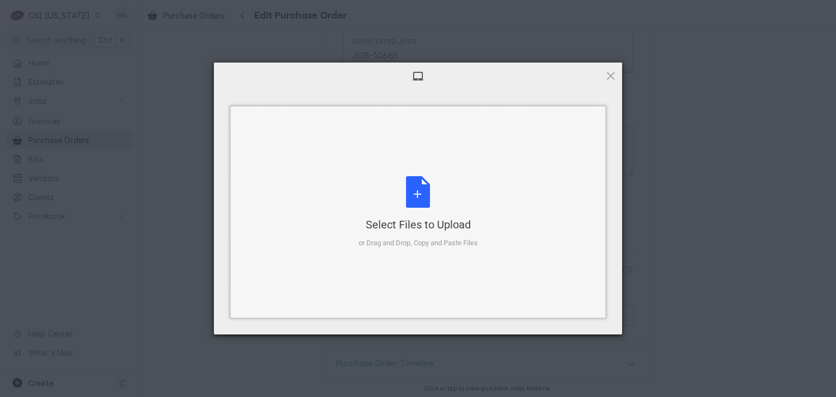
click at [422, 207] on div "Select Files to Upload or Drag and Drop, Copy and Paste Files" at bounding box center [418, 212] width 119 height 72
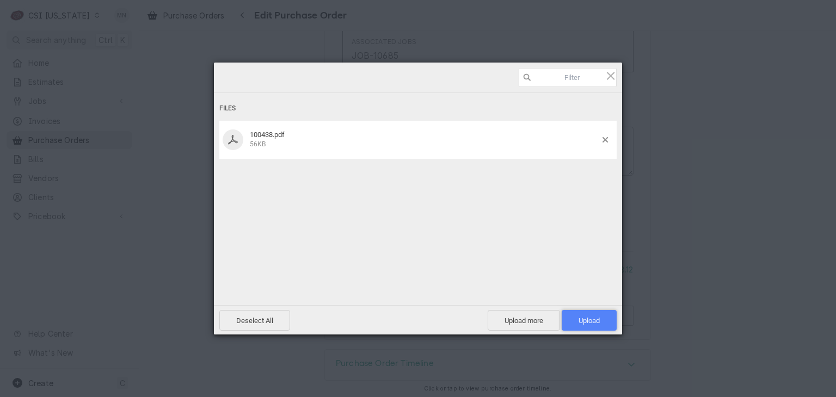
click at [598, 321] on span "Upload 1" at bounding box center [589, 321] width 21 height 8
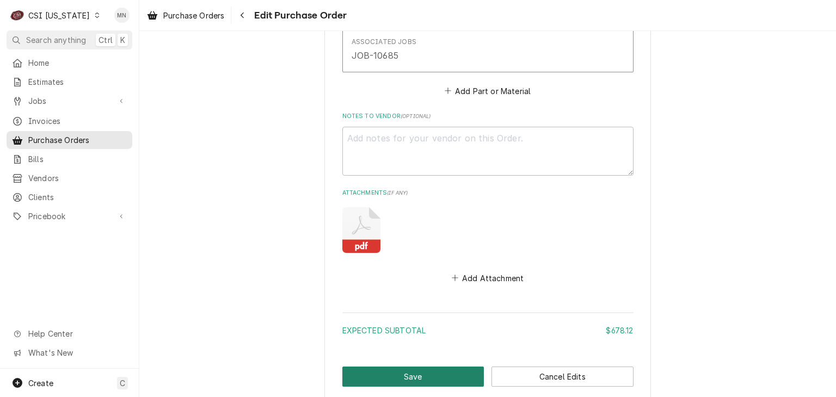
click at [430, 367] on button "Save" at bounding box center [413, 377] width 142 height 20
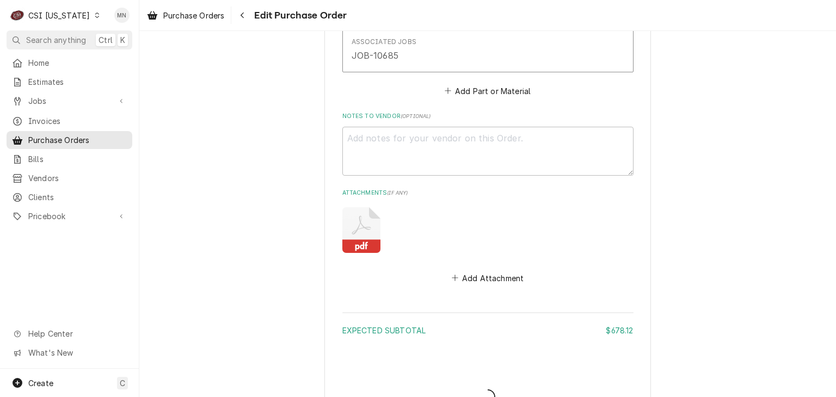
type textarea "x"
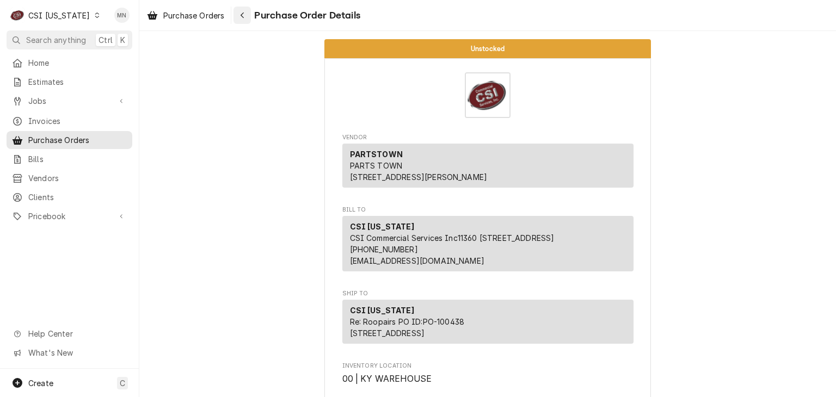
click at [248, 13] on div "Navigate back" at bounding box center [242, 15] width 11 height 11
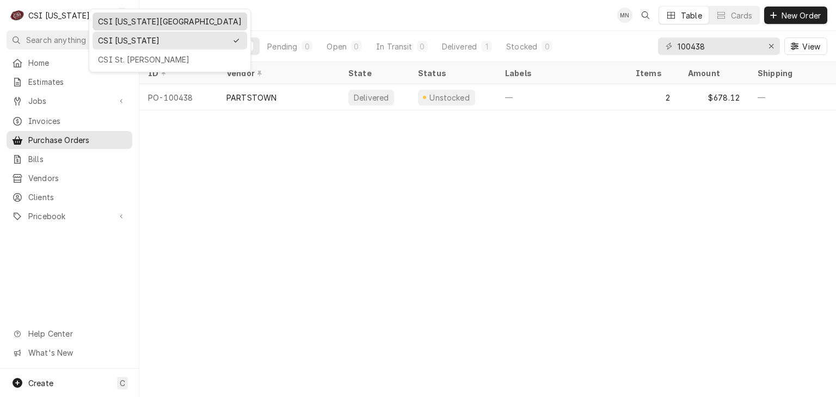
click at [116, 20] on div "CSI [US_STATE][GEOGRAPHIC_DATA]" at bounding box center [170, 21] width 144 height 11
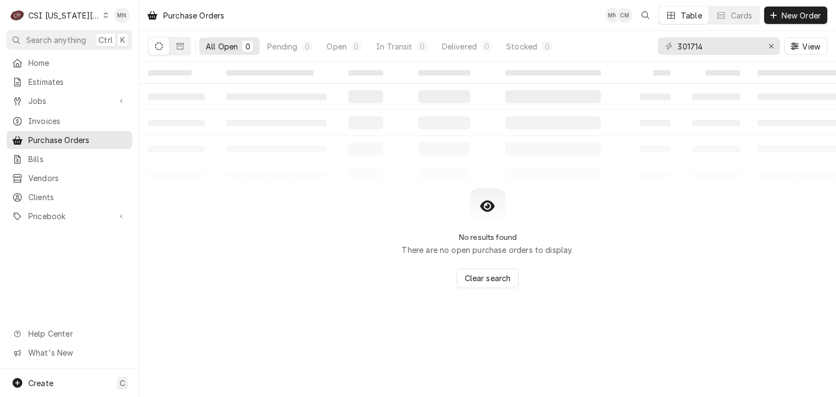
type input "301714"
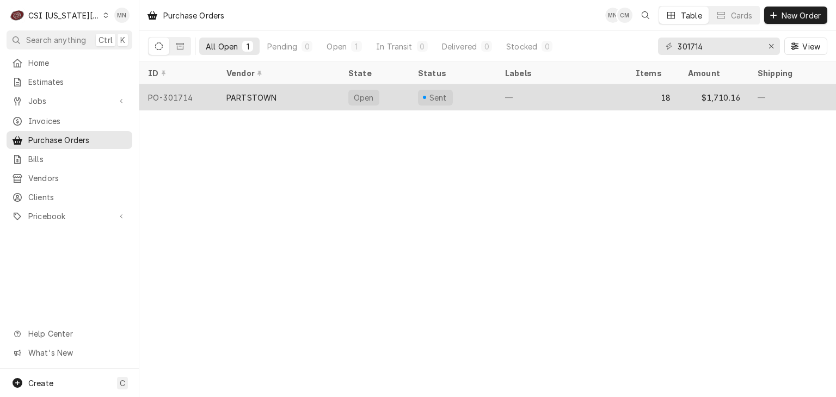
click at [274, 103] on div "PARTSTOWN" at bounding box center [279, 97] width 122 height 26
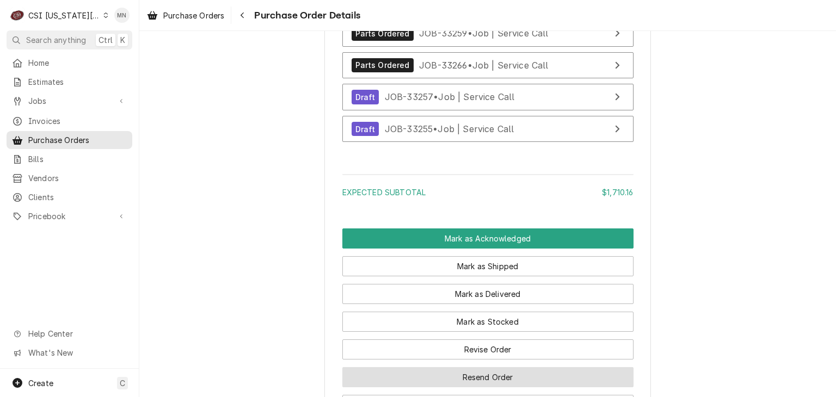
scroll to position [4955, 0]
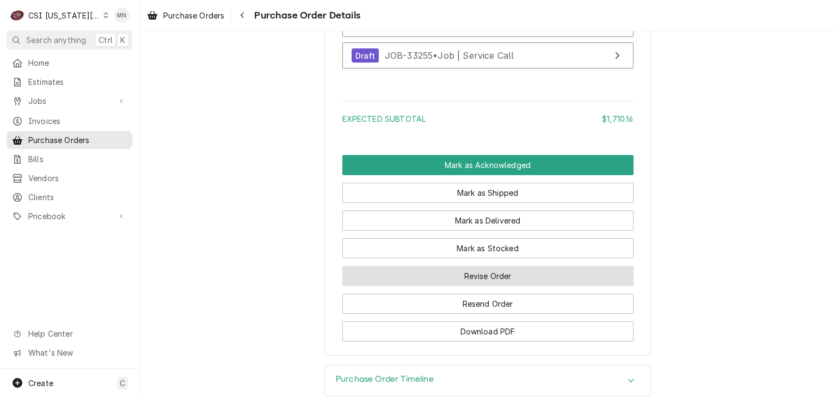
click at [499, 286] on button "Revise Order" at bounding box center [487, 276] width 291 height 20
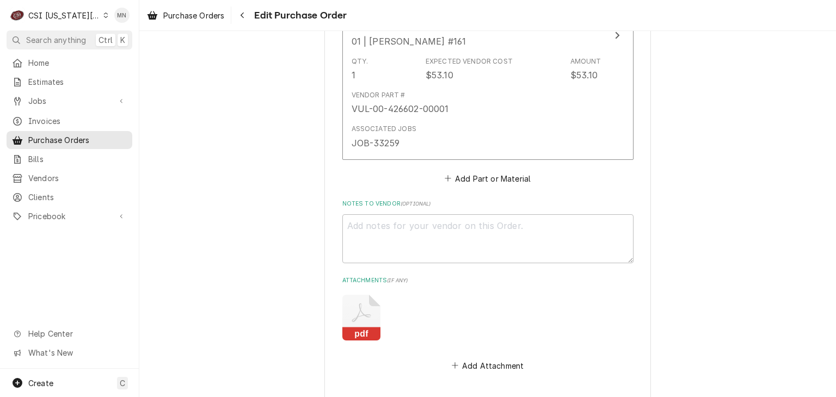
scroll to position [5009, 0]
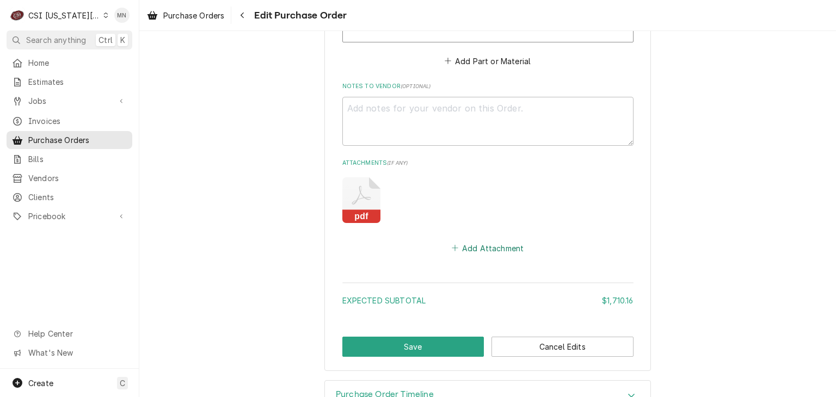
click at [481, 242] on button "Add Attachment" at bounding box center [488, 248] width 76 height 15
type textarea "x"
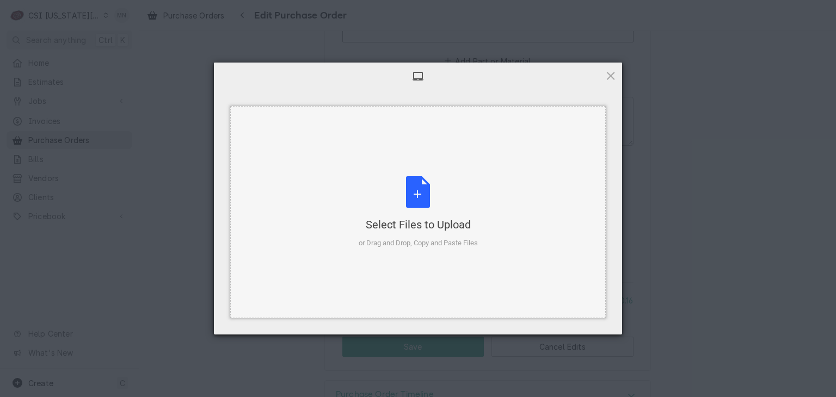
click at [403, 214] on div "Select Files to Upload or Drag and Drop, Copy and Paste Files" at bounding box center [418, 212] width 119 height 72
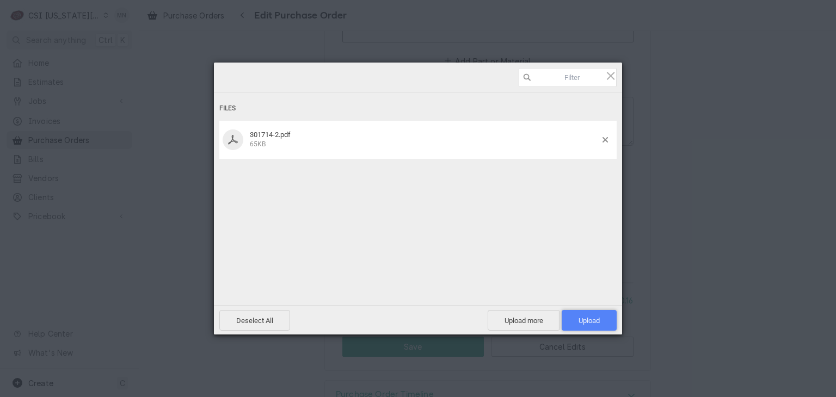
click at [599, 327] on span "Upload 1" at bounding box center [589, 320] width 55 height 21
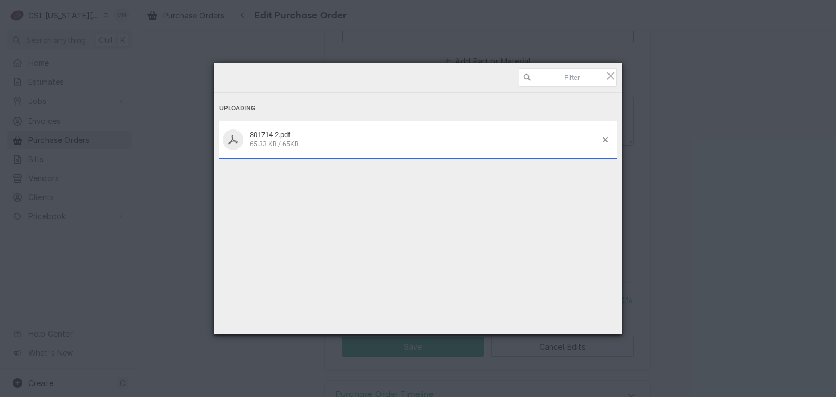
type textarea "x"
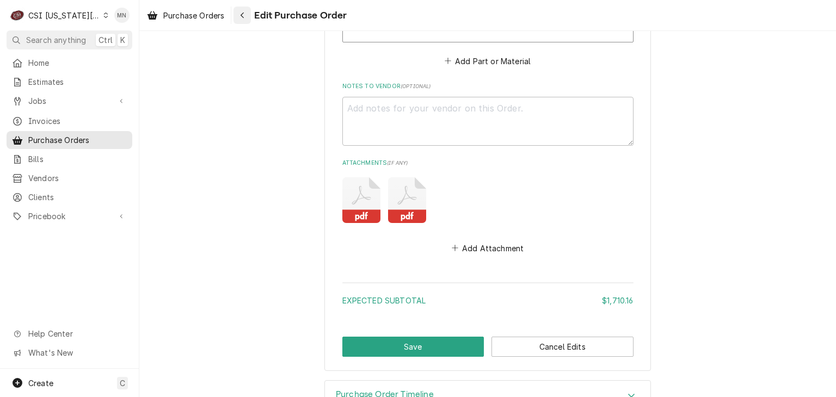
click at [246, 17] on div "Navigate back" at bounding box center [242, 15] width 11 height 11
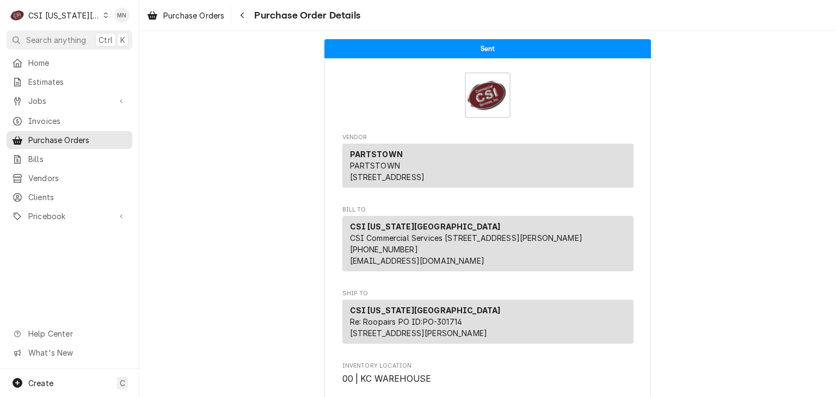
click at [77, 15] on div "CSI [US_STATE][GEOGRAPHIC_DATA]" at bounding box center [64, 15] width 72 height 11
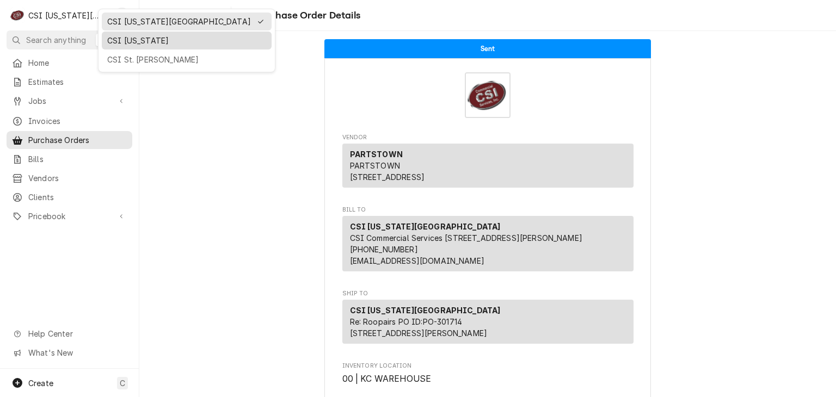
click at [127, 46] on div "CSI [US_STATE]" at bounding box center [187, 41] width 170 height 18
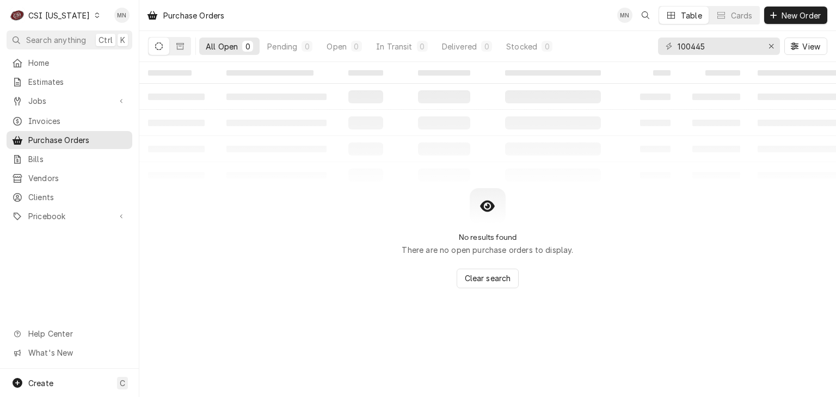
type input "100445"
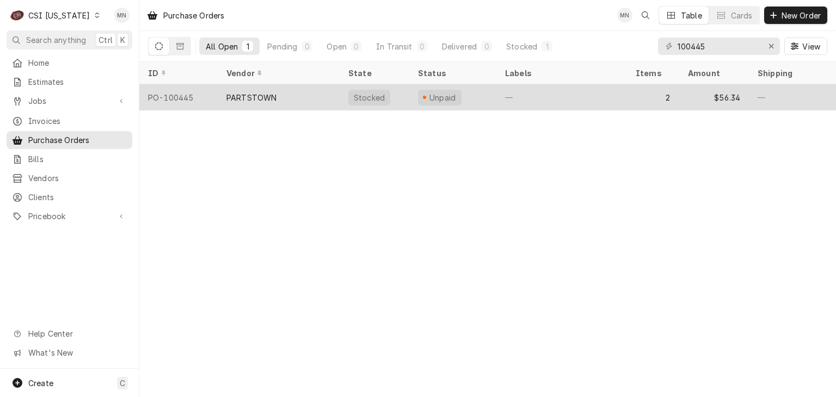
click at [310, 93] on div "PARTSTOWN" at bounding box center [279, 97] width 122 height 26
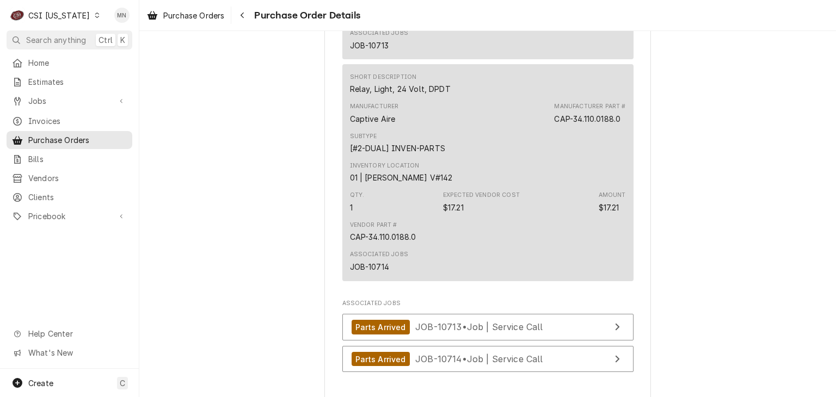
scroll to position [1198, 0]
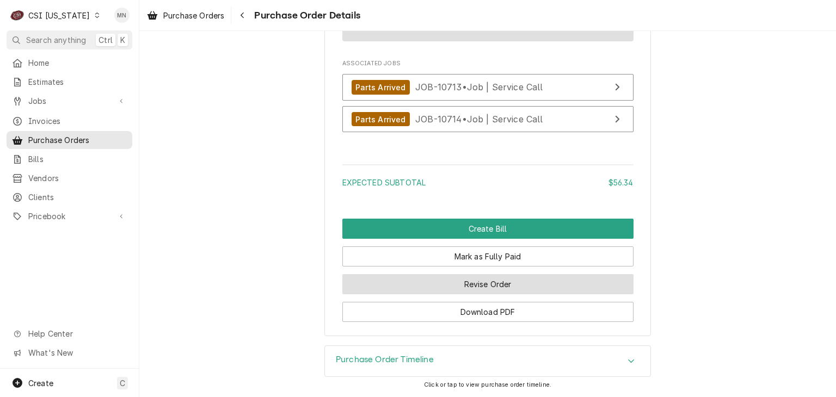
click at [507, 295] on button "Revise Order" at bounding box center [487, 284] width 291 height 20
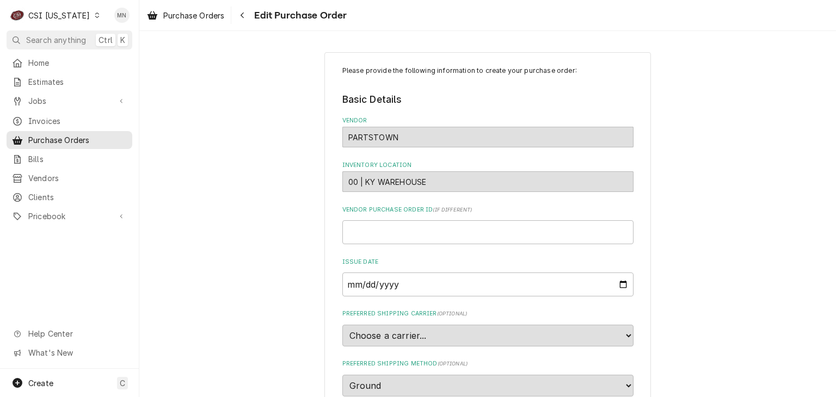
scroll to position [939, 0]
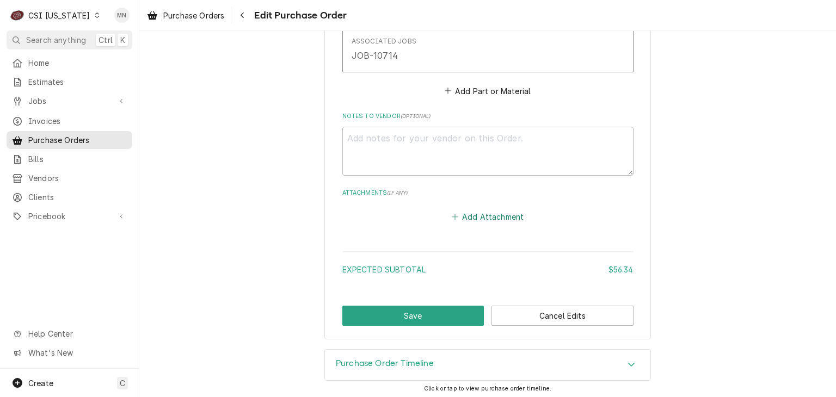
click at [493, 218] on button "Add Attachment" at bounding box center [488, 217] width 76 height 15
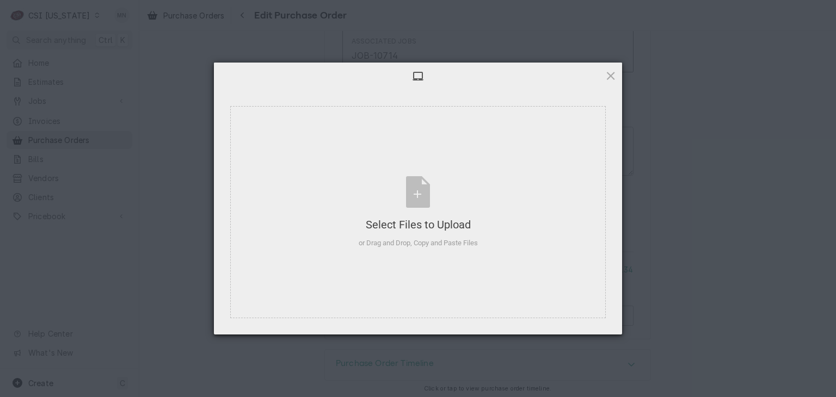
type textarea "x"
click at [420, 187] on div "Select Files to Upload or Drag and Drop, Copy and Paste Files" at bounding box center [418, 212] width 119 height 72
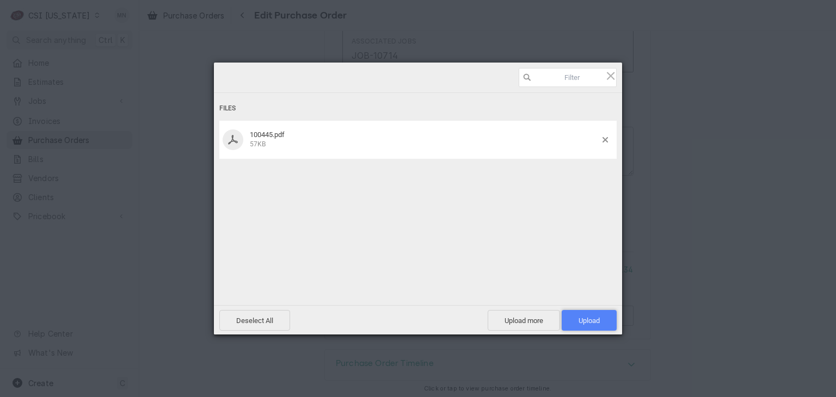
click at [591, 320] on span "Upload 1" at bounding box center [589, 321] width 21 height 8
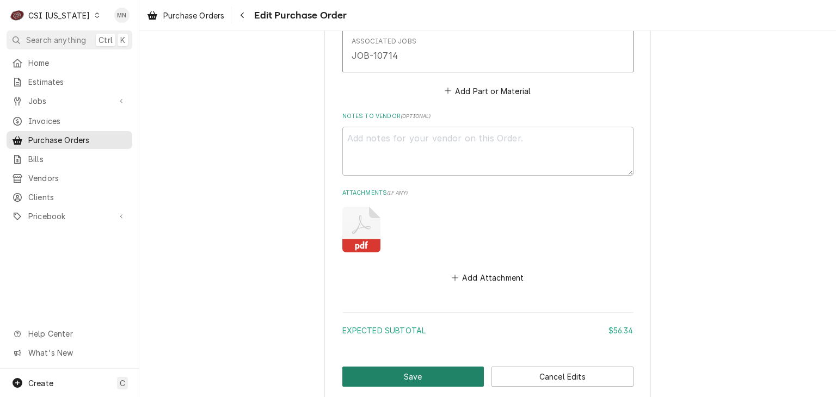
click at [378, 369] on button "Save" at bounding box center [413, 377] width 142 height 20
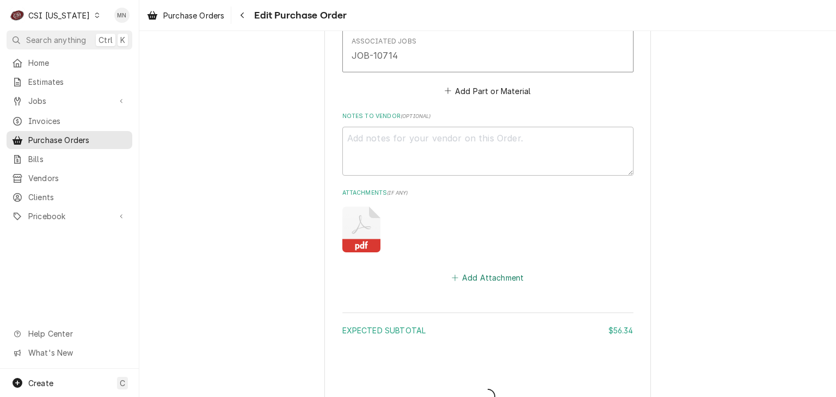
type textarea "x"
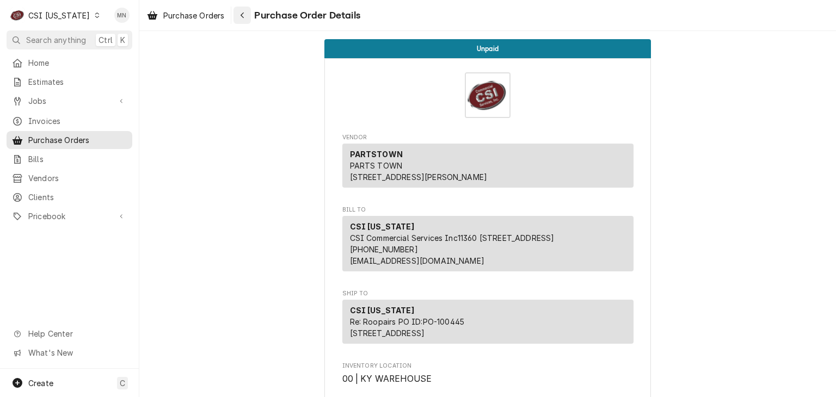
click at [240, 17] on div "Navigate back" at bounding box center [242, 15] width 11 height 11
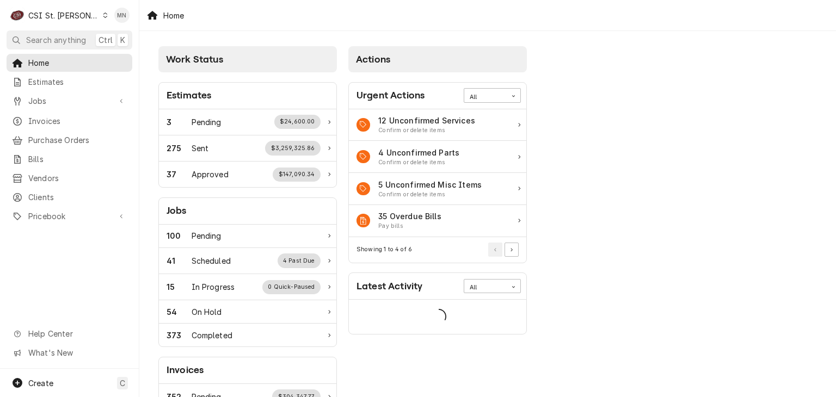
click at [63, 142] on div "Purchase Orders" at bounding box center [69, 140] width 121 height 14
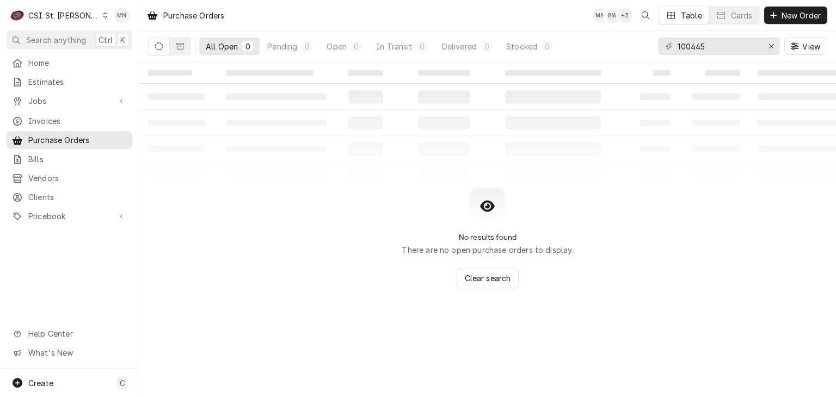
click at [642, 53] on div "All Open 0 Pending 0 Open 0 In Transit 0 Delivered 0 Stocked 0 100445 View" at bounding box center [487, 46] width 679 height 30
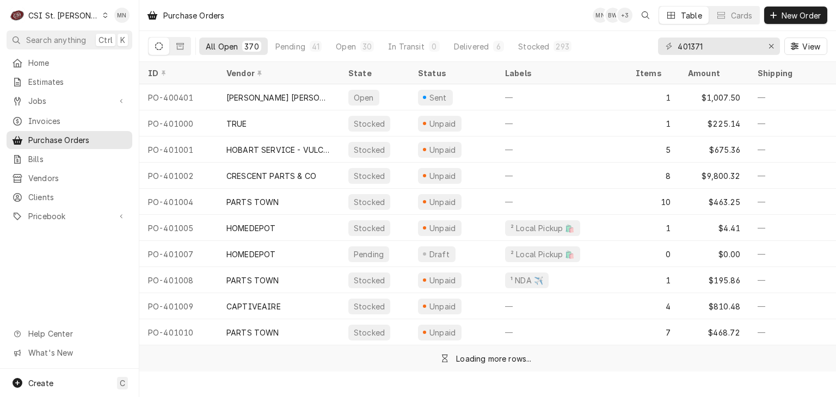
type input "401371"
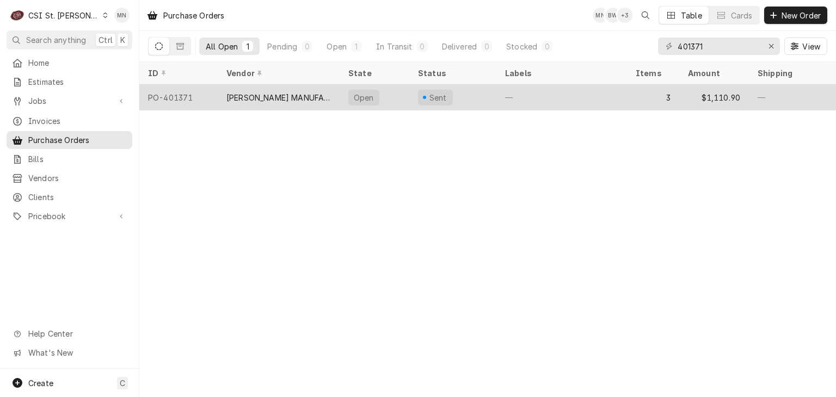
click at [284, 100] on div "[PERSON_NAME] MANUFACTURING" at bounding box center [278, 97] width 105 height 11
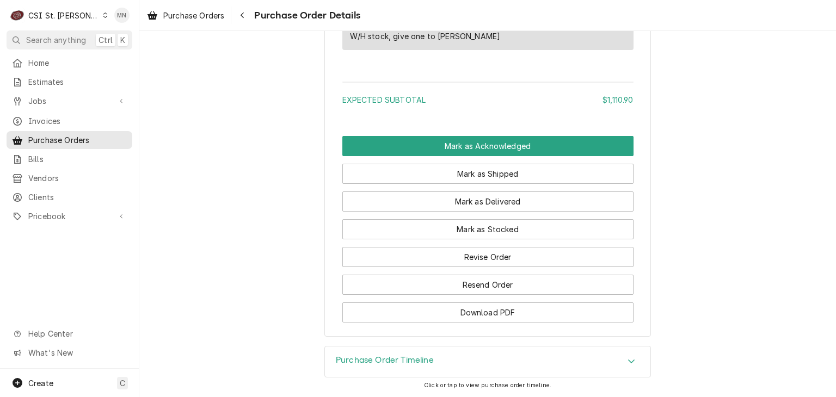
scroll to position [1273, 0]
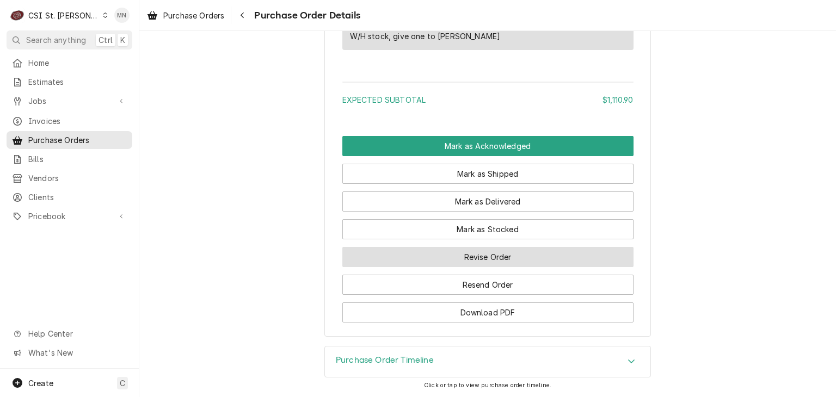
click at [490, 260] on button "Revise Order" at bounding box center [487, 257] width 291 height 20
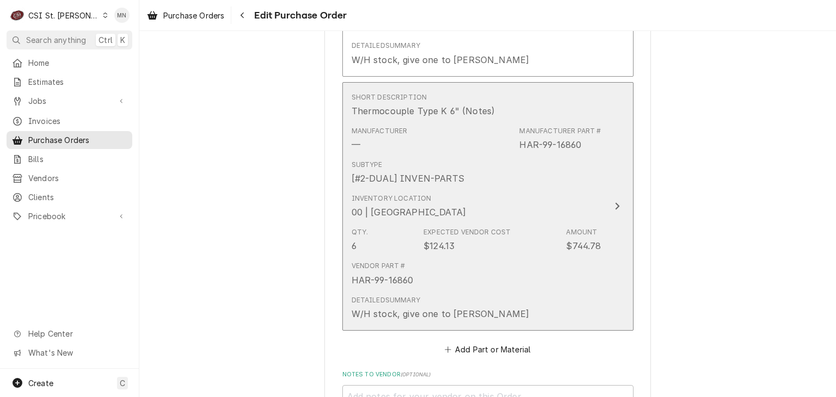
scroll to position [1198, 0]
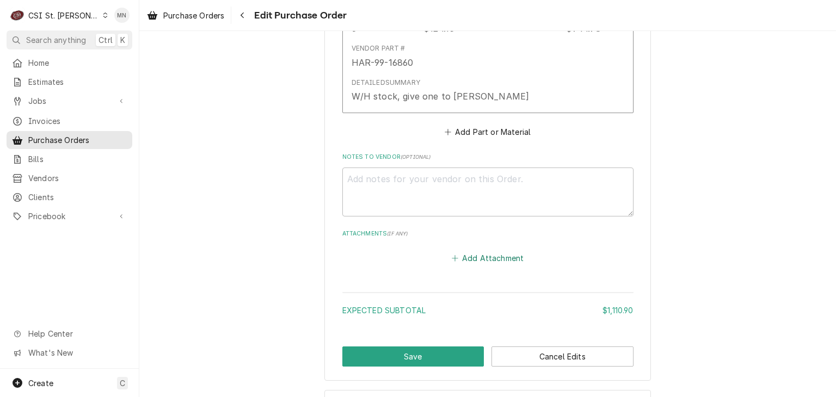
click at [469, 255] on button "Add Attachment" at bounding box center [488, 257] width 76 height 15
type textarea "x"
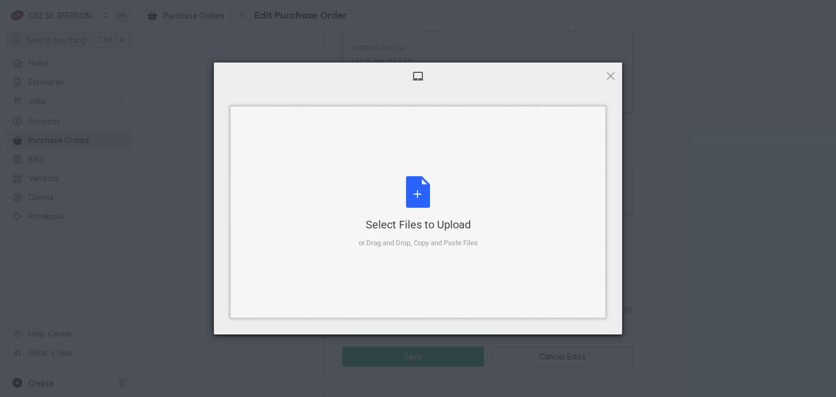
click at [400, 211] on div "Select Files to Upload or Drag and Drop, Copy and Paste Files" at bounding box center [418, 212] width 119 height 72
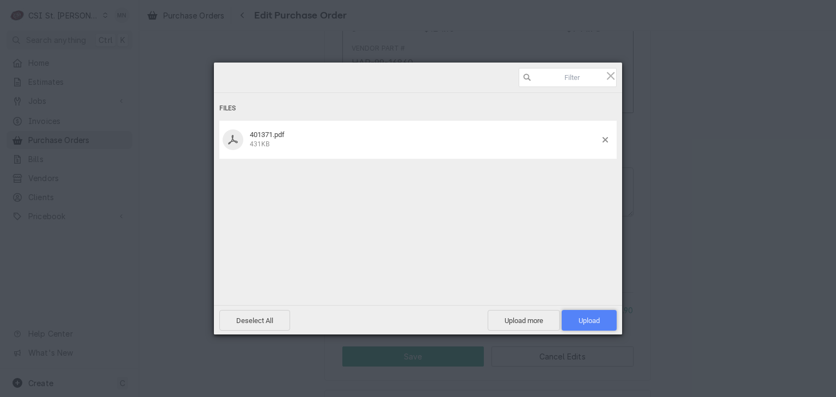
click at [590, 320] on span "Upload 1" at bounding box center [589, 321] width 21 height 8
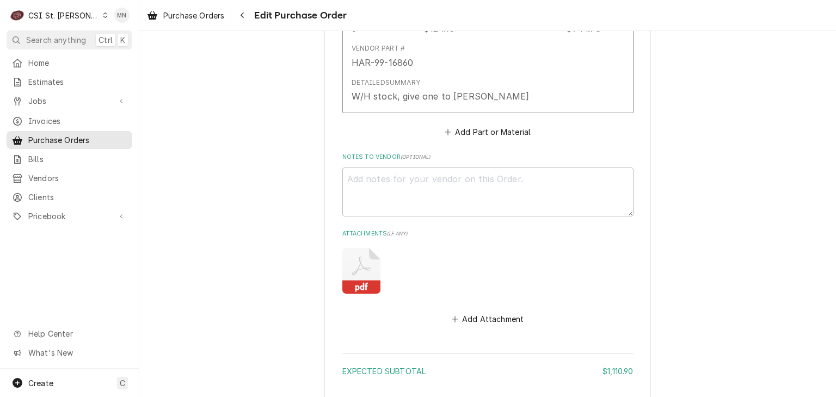
type textarea "x"
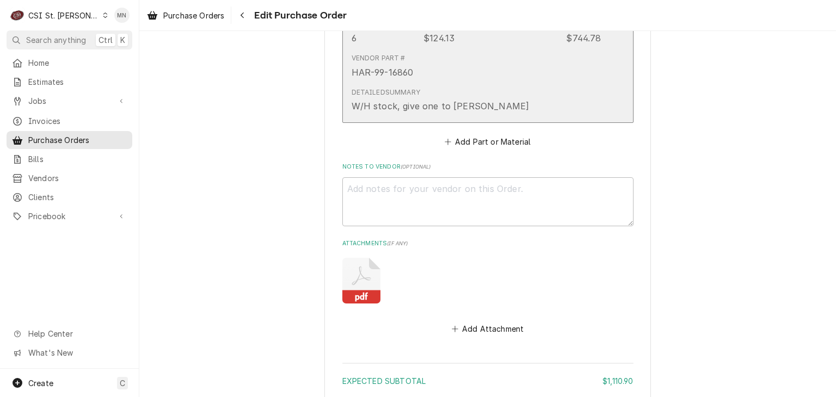
scroll to position [1300, 0]
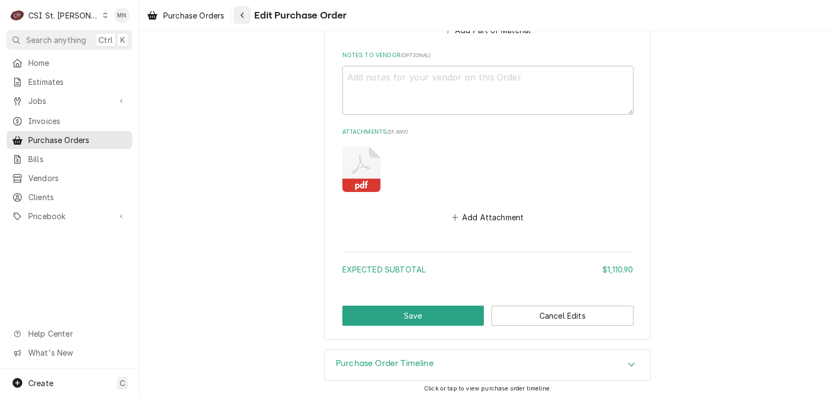
click at [239, 18] on div "Navigate back" at bounding box center [242, 15] width 11 height 11
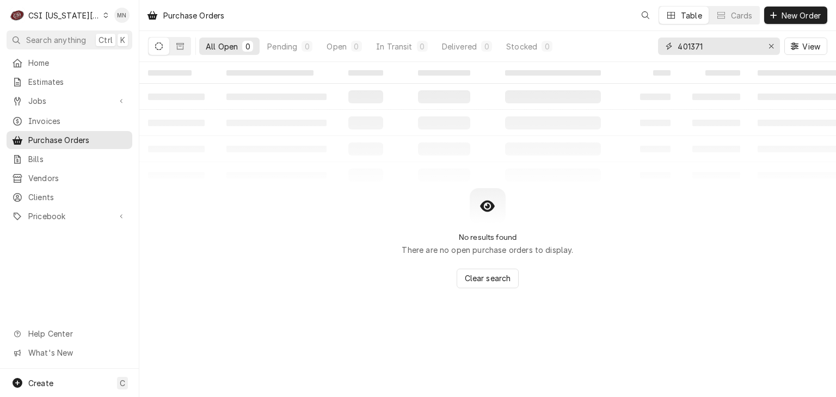
drag, startPoint x: 712, startPoint y: 48, endPoint x: 558, endPoint y: 56, distance: 154.2
click at [572, 54] on div "All Open 0 Pending 0 Open 0 In Transit 0 Delivered 0 Stocked 0 401371 View" at bounding box center [487, 46] width 679 height 30
type input "301716"
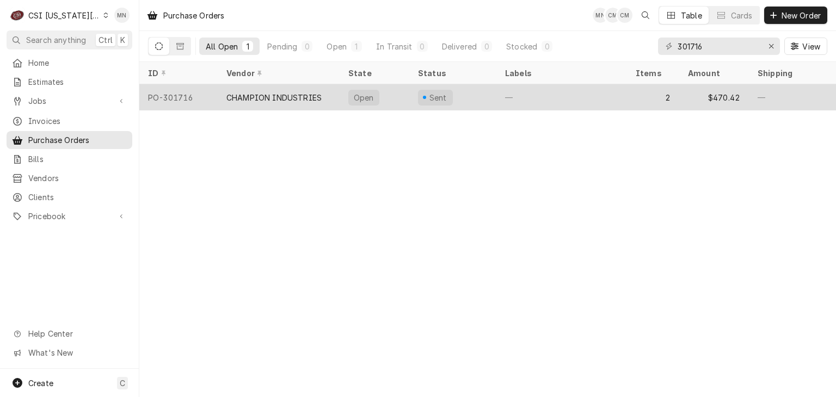
click at [243, 96] on div "CHAMPION INDUSTRIES" at bounding box center [273, 97] width 95 height 11
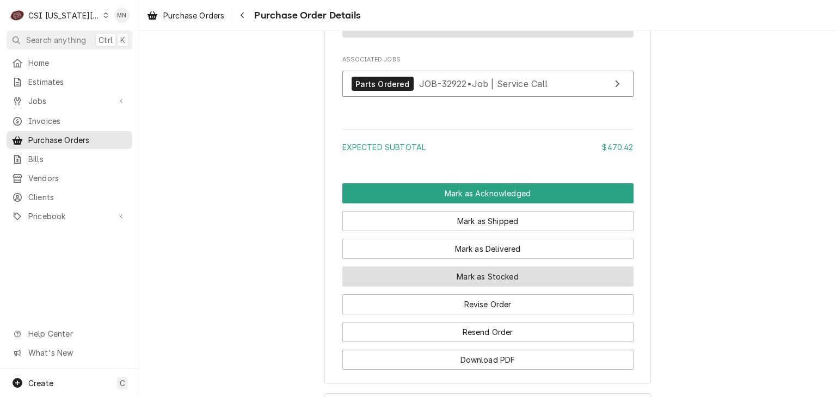
scroll to position [1034, 0]
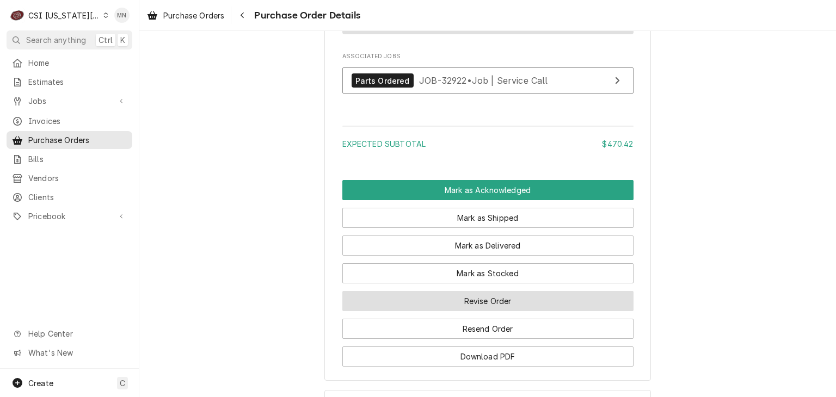
click at [505, 311] on button "Revise Order" at bounding box center [487, 301] width 291 height 20
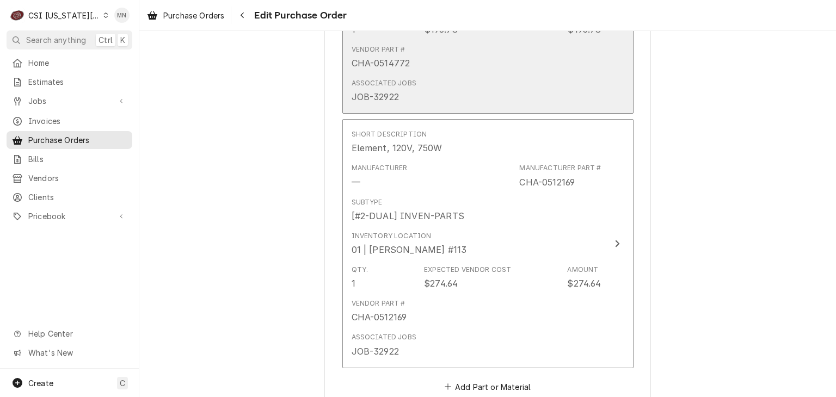
scroll to position [895, 0]
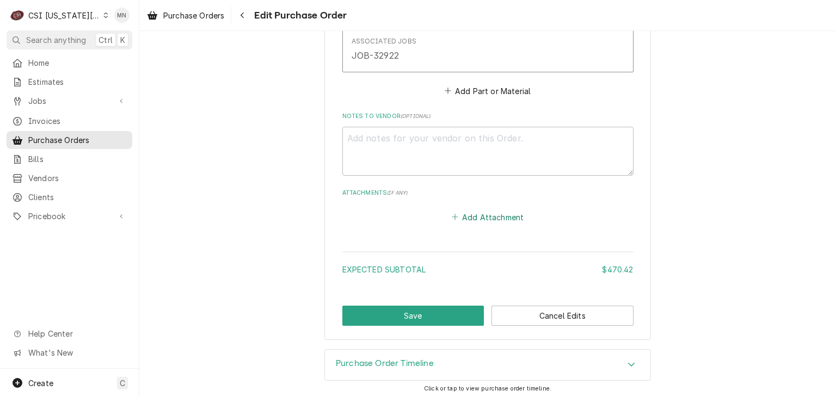
click at [475, 214] on button "Add Attachment" at bounding box center [488, 217] width 76 height 15
type textarea "x"
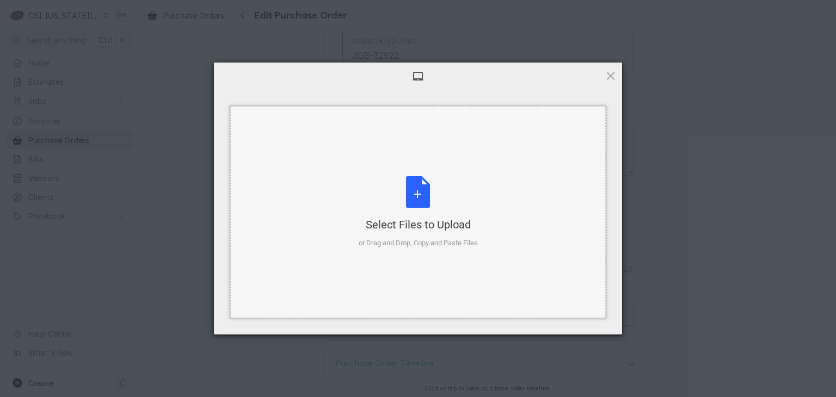
click at [418, 212] on div "Select Files to Upload or Drag and Drop, Copy and Paste Files" at bounding box center [418, 212] width 119 height 72
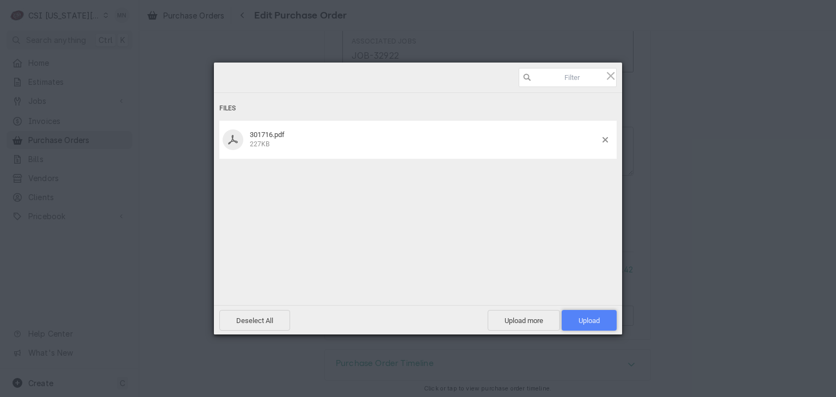
click at [587, 317] on span "Upload 1" at bounding box center [589, 321] width 21 height 8
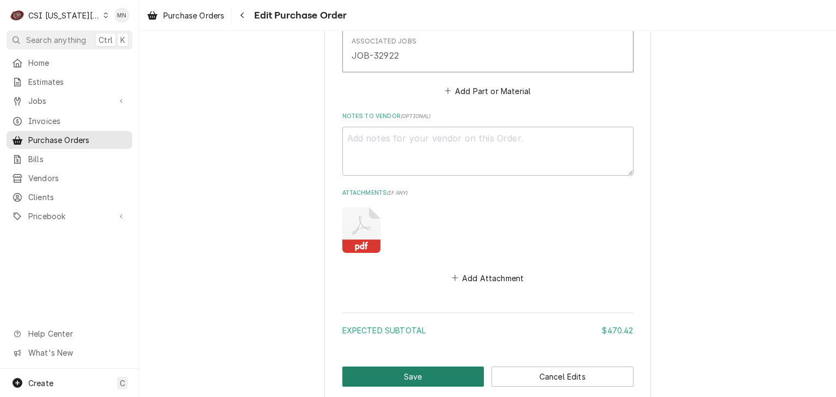
click at [379, 380] on button "Save" at bounding box center [413, 377] width 142 height 20
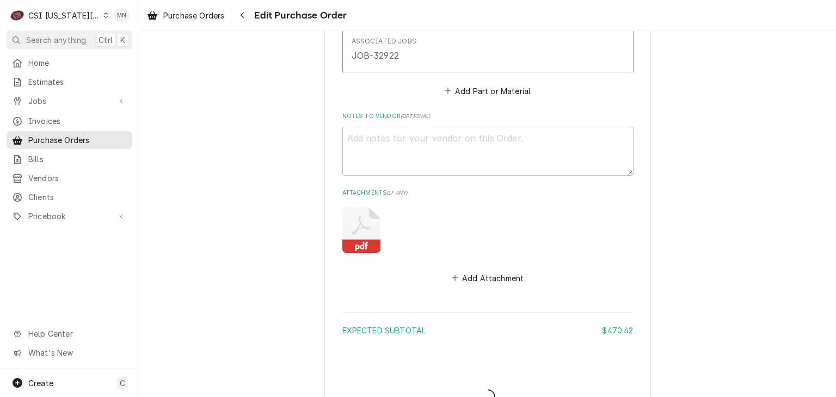
type textarea "x"
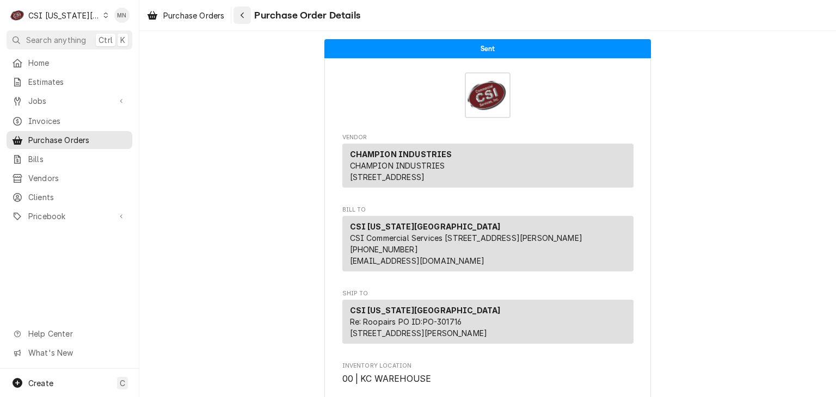
click at [248, 19] on div "Navigate back" at bounding box center [242, 15] width 11 height 11
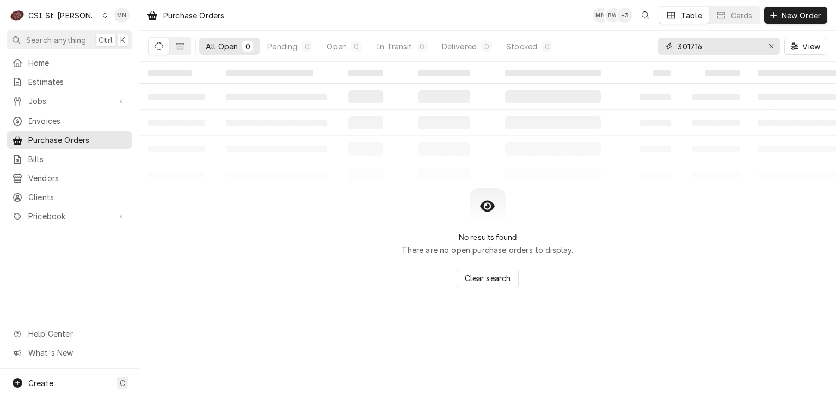
drag, startPoint x: 705, startPoint y: 45, endPoint x: 616, endPoint y: 49, distance: 88.9
click at [627, 48] on div "All Open 0 Pending 0 Open 0 In Transit 0 Delivered 0 Stocked 0 301716 View" at bounding box center [487, 46] width 679 height 30
type input "401201"
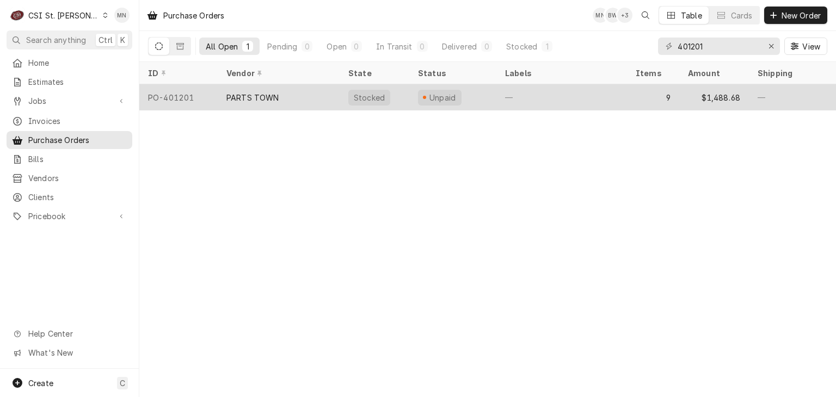
click at [217, 97] on div "PO-401201" at bounding box center [178, 97] width 78 height 26
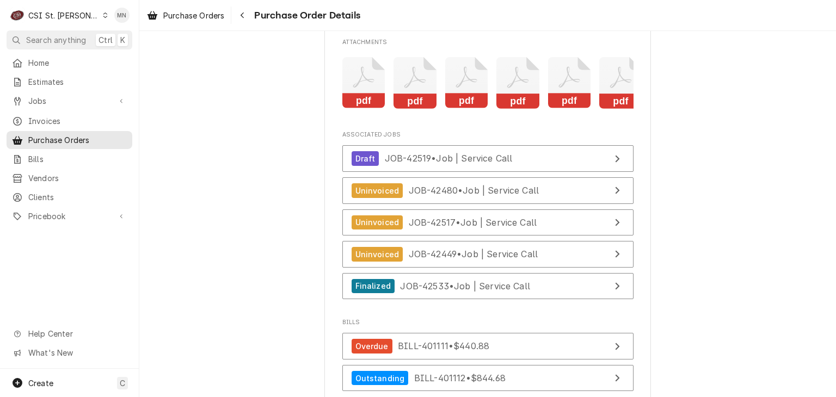
scroll to position [2886, 0]
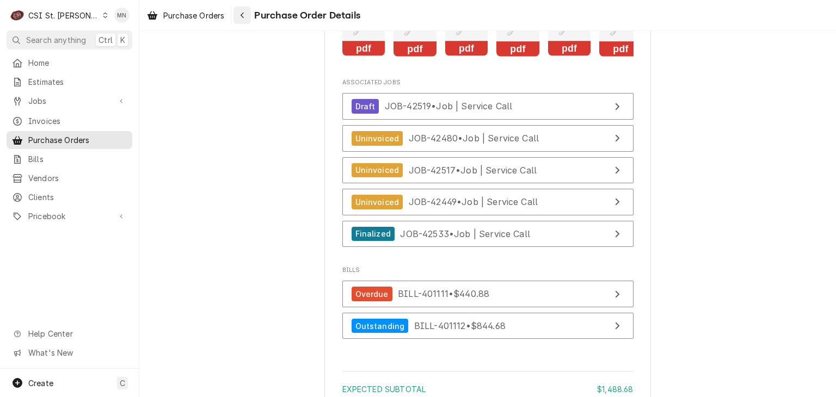
click at [244, 13] on icon "Navigate back" at bounding box center [242, 16] width 3 height 6
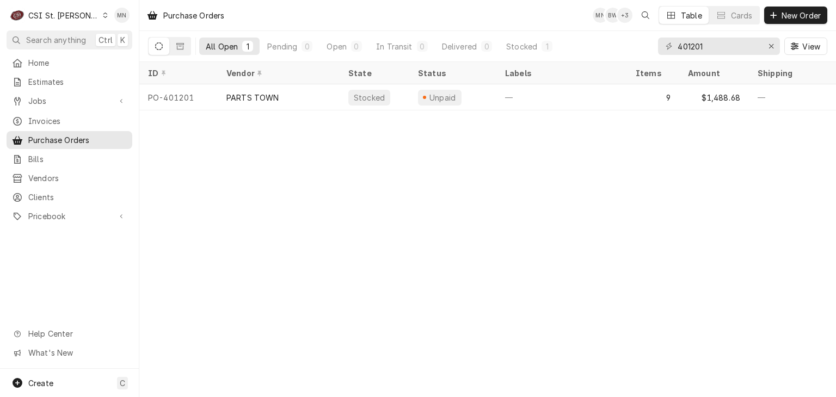
click at [78, 16] on div "C CSI St. Louis" at bounding box center [59, 15] width 105 height 22
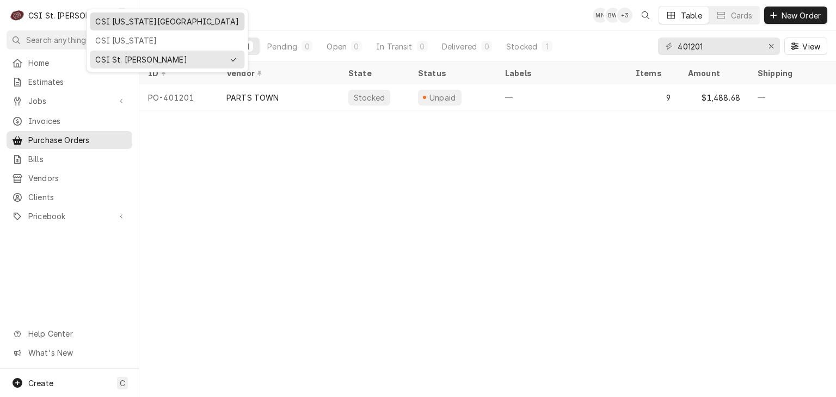
click at [98, 22] on div "CSI [US_STATE][GEOGRAPHIC_DATA]" at bounding box center [167, 21] width 144 height 11
